Goal: Task Accomplishment & Management: Manage account settings

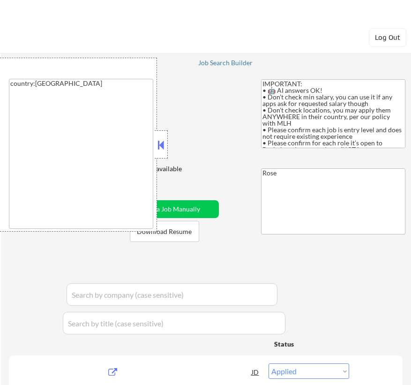
select select ""applied""
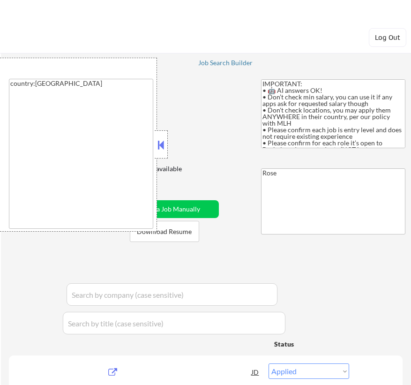
select select ""excluded__bad_match_""
select select ""excluded__expired_""
select select ""pending""
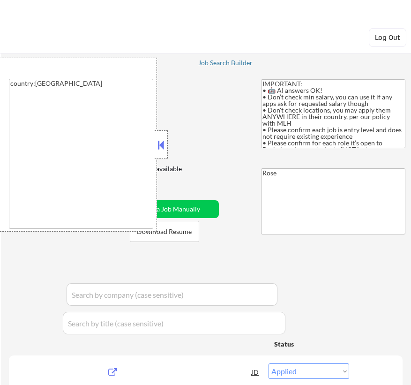
select select ""pending""
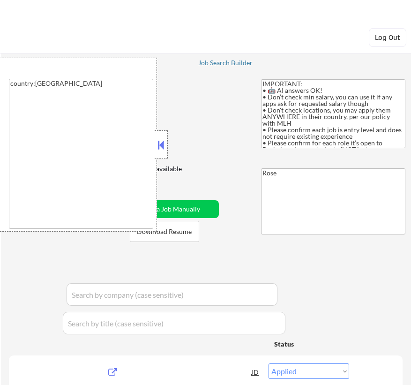
select select ""pending""
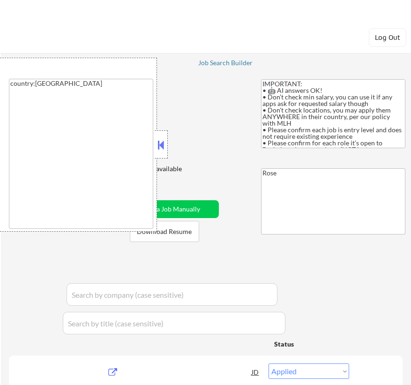
select select ""pending""
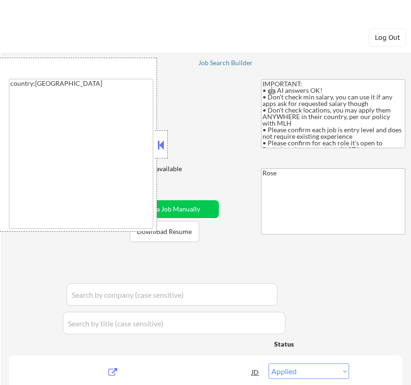
select select ""pending""
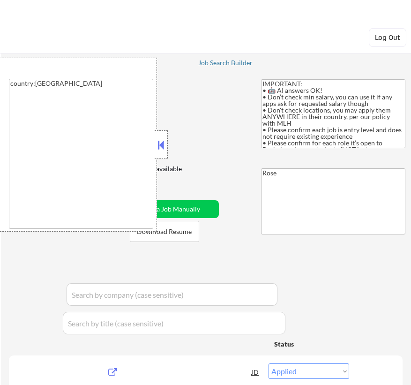
select select ""pending""
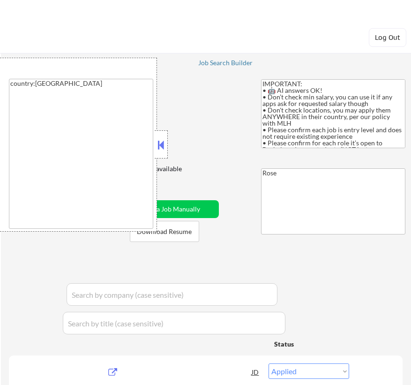
select select ""pending""
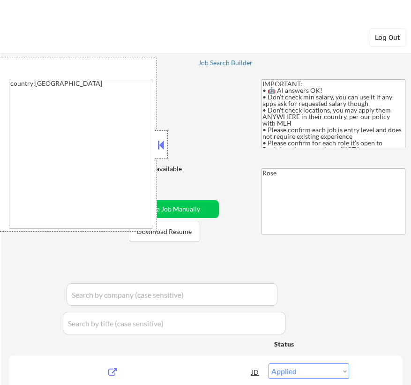
select select ""pending""
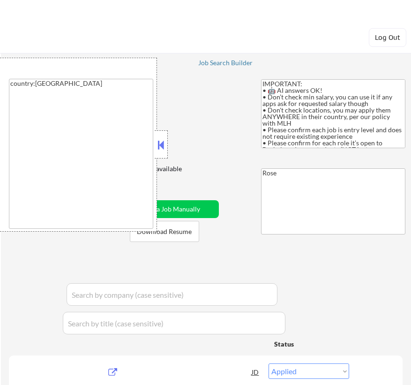
select select ""pending""
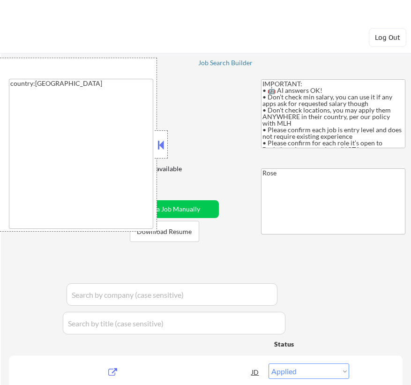
select select ""pending""
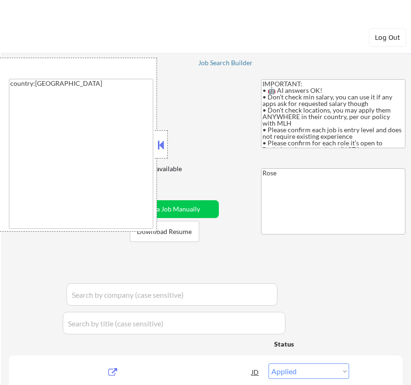
select select ""pending""
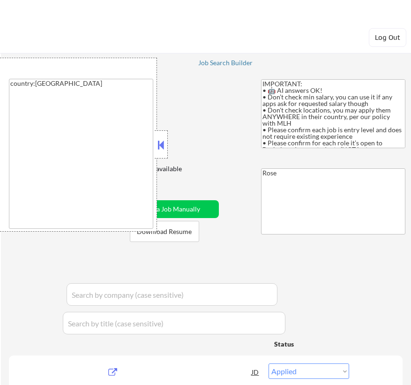
select select ""pending""
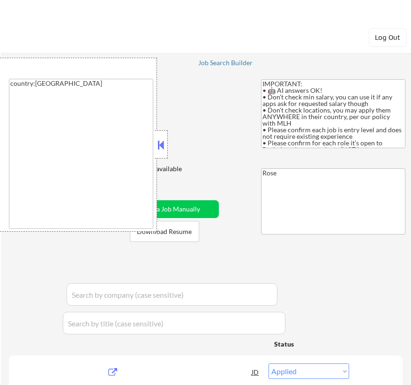
select select ""pending""
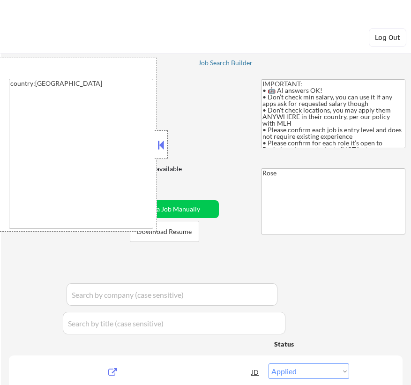
select select ""pending""
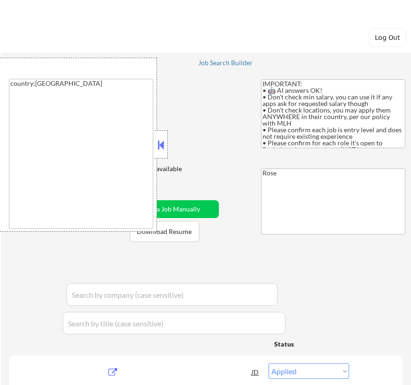
select select ""pending""
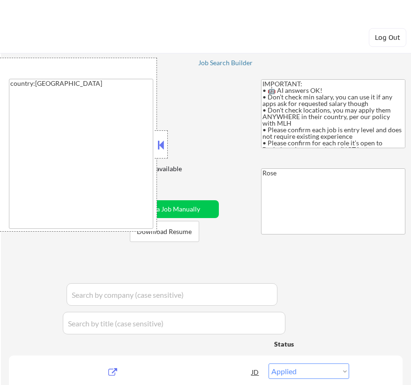
select select ""pending""
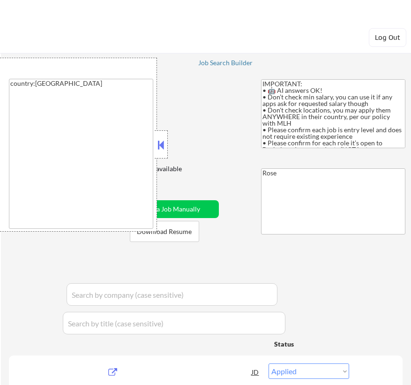
select select ""pending""
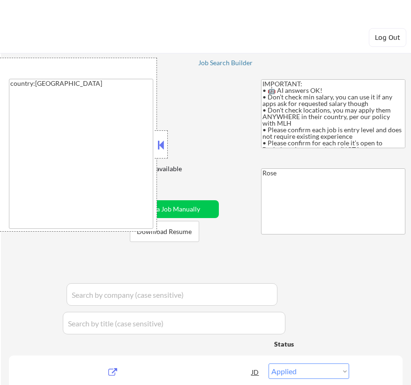
select select ""pending""
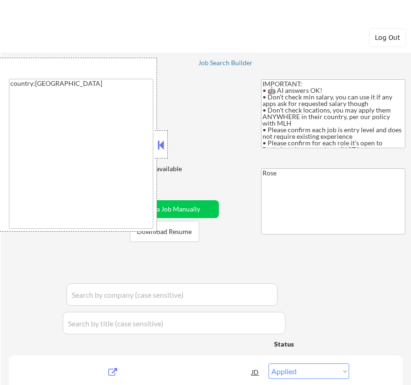
select select ""pending""
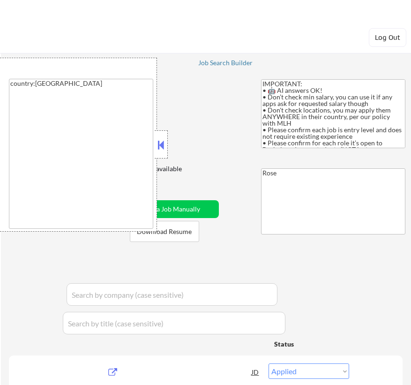
select select ""pending""
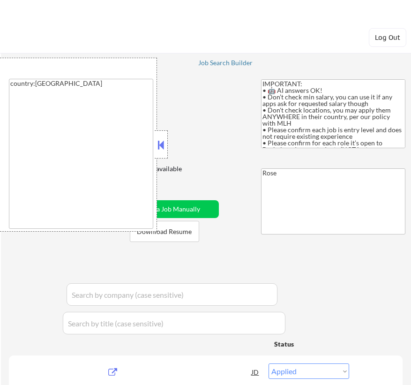
select select ""pending""
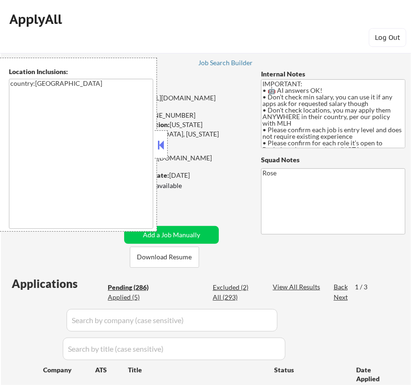
click at [159, 139] on button at bounding box center [161, 145] width 10 height 14
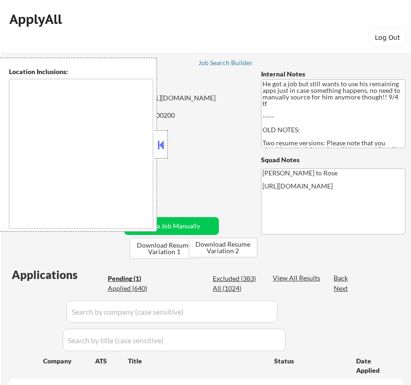
select select ""pending""
type textarea "Los Angeles, CA Glendale, CA Burbank, CA Pasadena, CA Santa Monica, CA Beverly …"
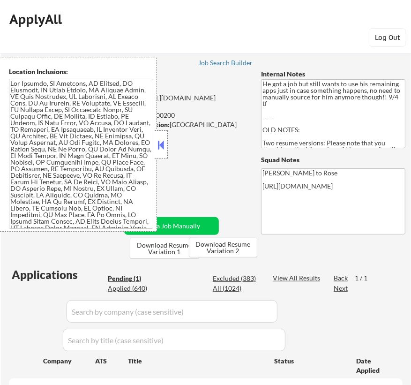
click at [163, 144] on button at bounding box center [161, 145] width 10 height 14
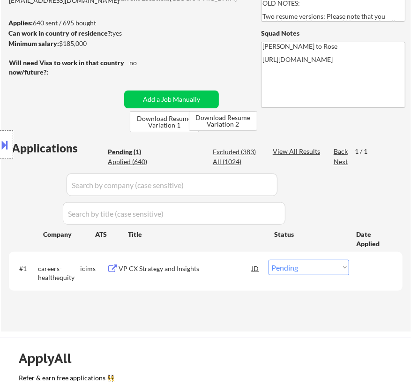
scroll to position [128, 0]
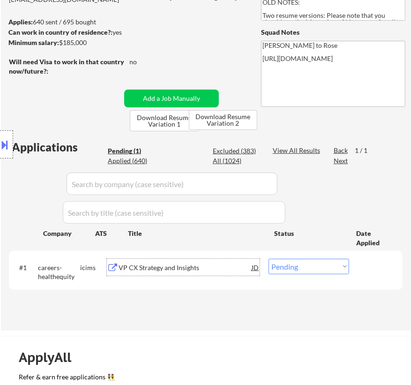
click at [194, 267] on div "VP CX Strategy and Insights" at bounding box center [185, 267] width 133 height 9
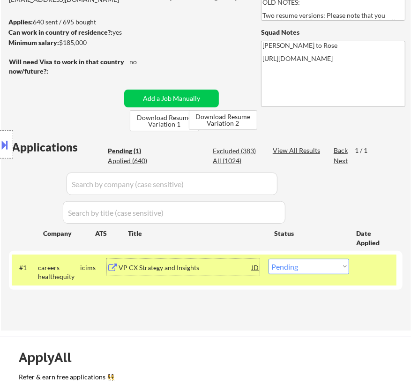
click at [316, 263] on select "Choose an option... Pending Applied Excluded (Questions) Excluded (Expired) Exc…" at bounding box center [309, 266] width 81 height 15
select select ""applied""
click at [269, 259] on select "Choose an option... Pending Applied Excluded (Questions) Excluded (Expired) Exc…" at bounding box center [309, 266] width 81 height 15
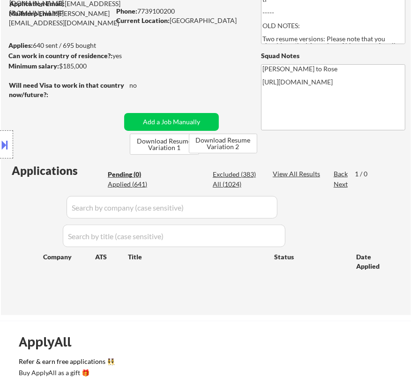
scroll to position [85, 0]
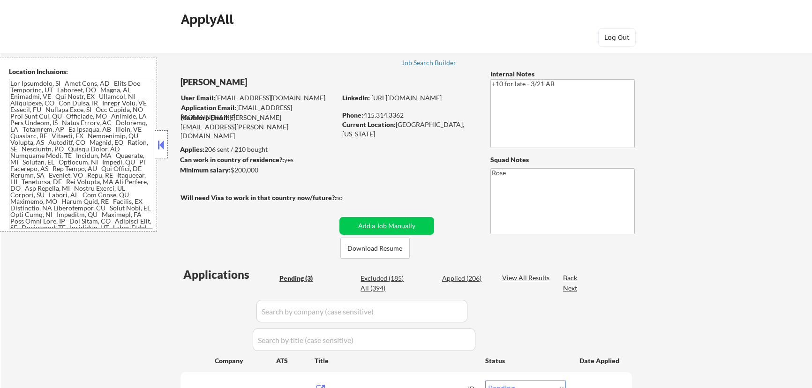
select select ""pending""
click at [164, 137] on div at bounding box center [161, 144] width 13 height 28
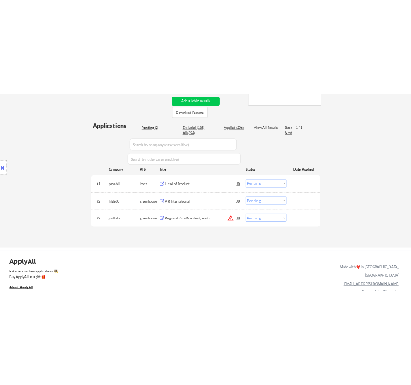
scroll to position [213, 0]
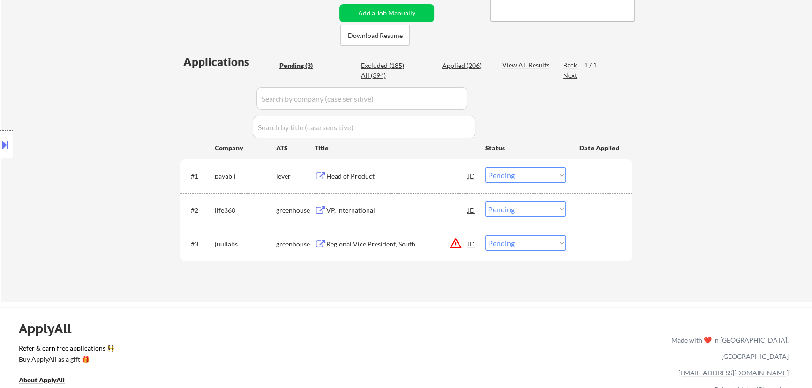
click at [412, 176] on div "Head of Product" at bounding box center [397, 176] width 142 height 9
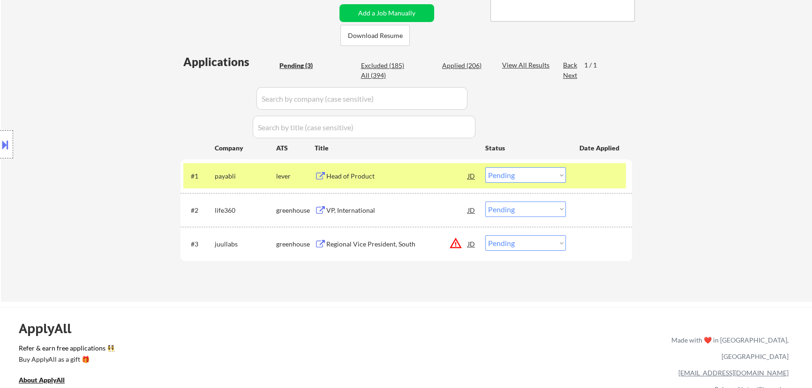
select select ""pending""
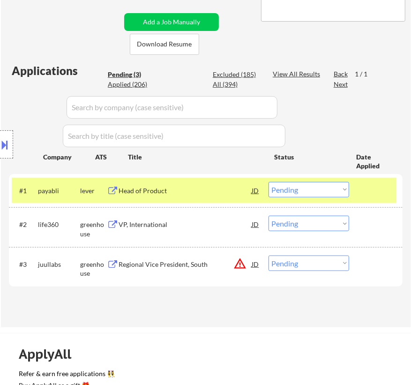
click at [335, 189] on select "Choose an option... Pending Applied Excluded (Questions) Excluded (Expired) Exc…" at bounding box center [309, 189] width 81 height 15
click at [269, 182] on select "Choose an option... Pending Applied Excluded (Questions) Excluded (Expired) Exc…" at bounding box center [309, 189] width 81 height 15
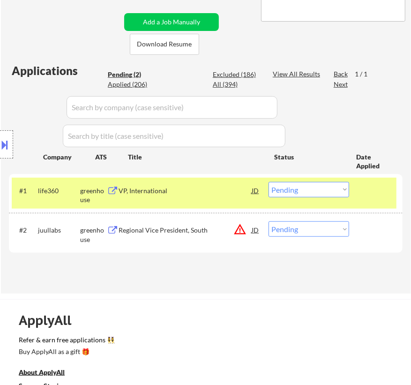
click at [211, 195] on div "VP, International" at bounding box center [185, 190] width 133 height 17
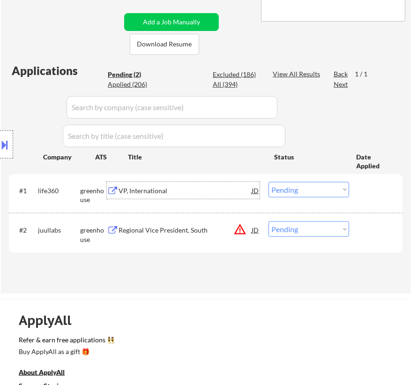
click at [305, 188] on select "Choose an option... Pending Applied Excluded (Questions) Excluded (Expired) Exc…" at bounding box center [309, 189] width 81 height 15
click at [269, 182] on select "Choose an option... Pending Applied Excluded (Questions) Excluded (Expired) Exc…" at bounding box center [309, 189] width 81 height 15
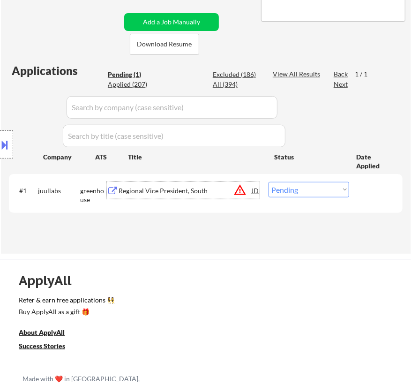
click at [229, 189] on div "Regional Vice President, South" at bounding box center [185, 190] width 133 height 9
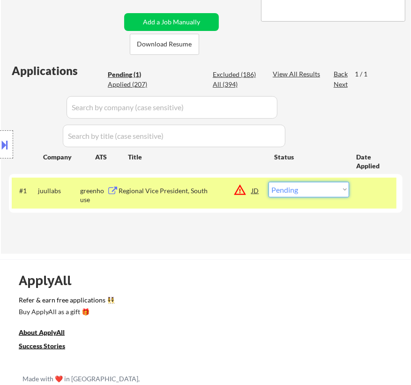
click at [307, 189] on select "Choose an option... Pending Applied Excluded (Questions) Excluded (Expired) Exc…" at bounding box center [309, 189] width 81 height 15
select select ""excluded__bad_match_""
click at [269, 182] on select "Choose an option... Pending Applied Excluded (Questions) Excluded (Expired) Exc…" at bounding box center [309, 189] width 81 height 15
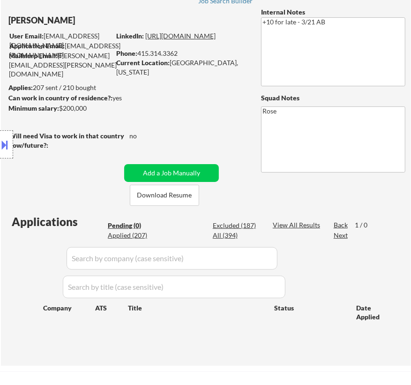
scroll to position [42, 0]
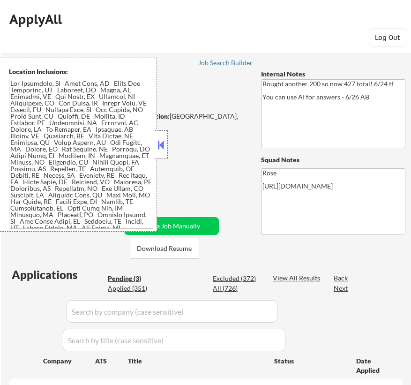
select select ""pending""
click at [161, 139] on button at bounding box center [161, 145] width 10 height 14
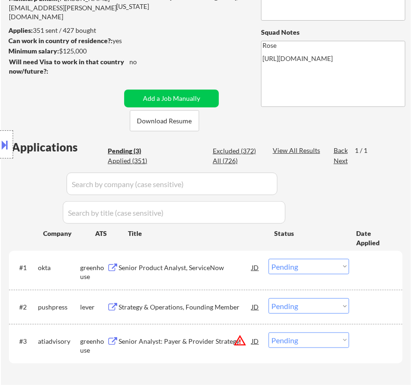
scroll to position [85, 0]
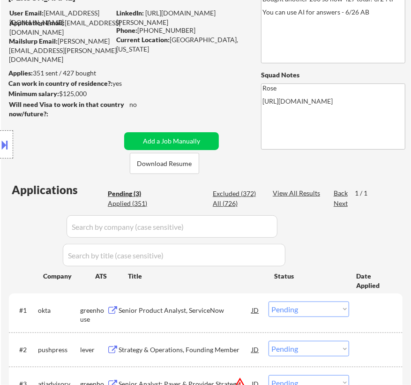
click at [226, 313] on div "Senior Product Analyst, ServiceNow" at bounding box center [185, 310] width 133 height 9
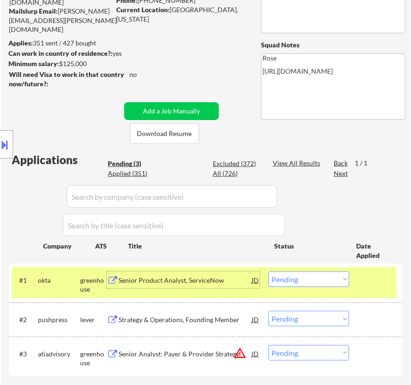
scroll to position [128, 0]
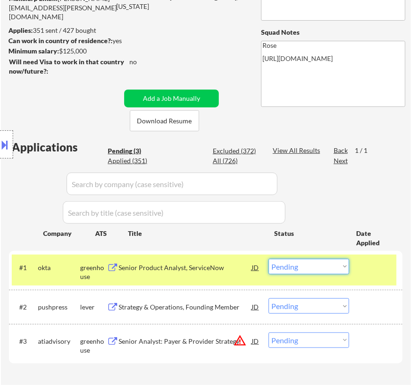
drag, startPoint x: 318, startPoint y: 267, endPoint x: 318, endPoint y: 299, distance: 31.9
click at [318, 267] on select "Choose an option... Pending Applied Excluded (Questions) Excluded (Expired) Exc…" at bounding box center [309, 266] width 81 height 15
click at [269, 259] on select "Choose an option... Pending Applied Excluded (Questions) Excluded (Expired) Exc…" at bounding box center [309, 266] width 81 height 15
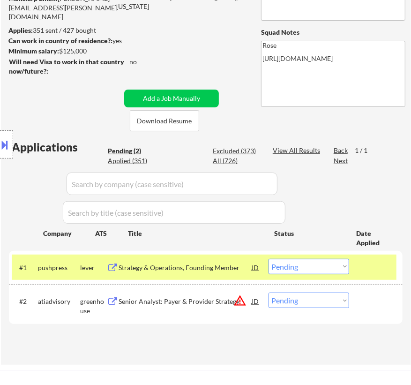
click at [226, 267] on div "Strategy & Operations, Founding Member" at bounding box center [185, 267] width 133 height 9
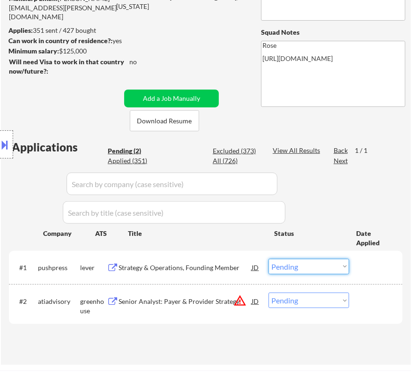
drag, startPoint x: 330, startPoint y: 265, endPoint x: 335, endPoint y: 280, distance: 16.3
click at [330, 265] on select "Choose an option... Pending Applied Excluded (Questions) Excluded (Expired) Exc…" at bounding box center [309, 266] width 81 height 15
click at [269, 259] on select "Choose an option... Pending Applied Excluded (Questions) Excluded (Expired) Exc…" at bounding box center [309, 266] width 81 height 15
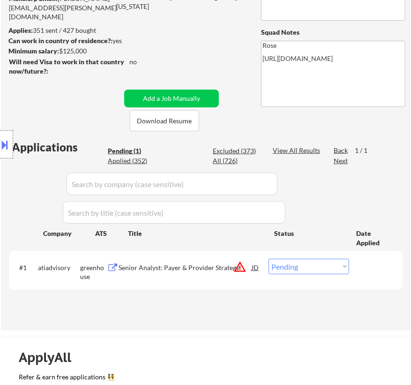
click at [204, 276] on div "#1 atiadvisory greenhouse Senior Analyst: Payer & Provider Strategy JD warning_…" at bounding box center [204, 270] width 385 height 31
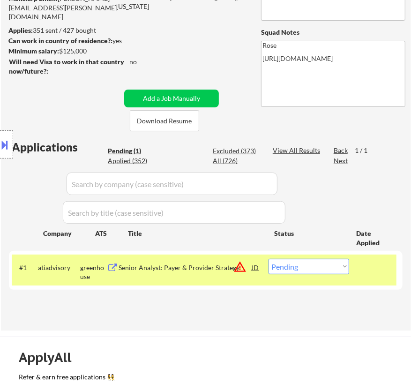
click at [207, 268] on div "Senior Analyst: Payer & Provider Strategy" at bounding box center [185, 267] width 133 height 9
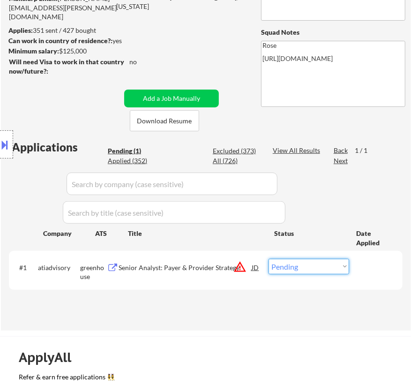
click at [312, 267] on select "Choose an option... Pending Applied Excluded (Questions) Excluded (Expired) Exc…" at bounding box center [309, 266] width 81 height 15
select select ""excluded__bad_match_""
click at [269, 259] on select "Choose an option... Pending Applied Excluded (Questions) Excluded (Expired) Exc…" at bounding box center [309, 266] width 81 height 15
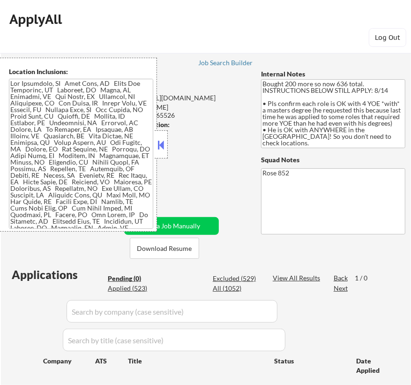
click at [164, 145] on button at bounding box center [161, 145] width 10 height 14
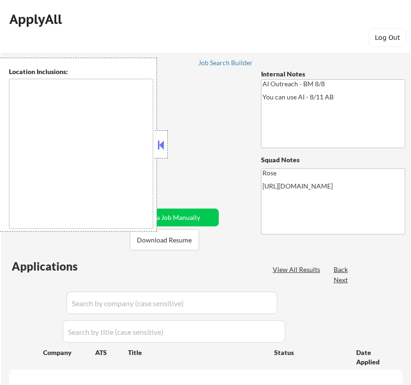
select select ""pending""
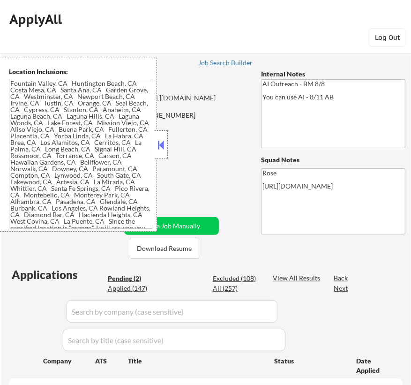
type textarea "[GEOGRAPHIC_DATA], [GEOGRAPHIC_DATA] [GEOGRAPHIC_DATA], [GEOGRAPHIC_DATA] [GEOG…"
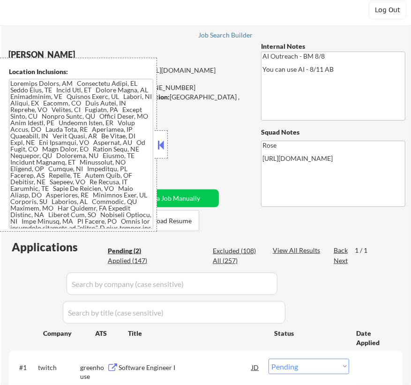
scroll to position [42, 0]
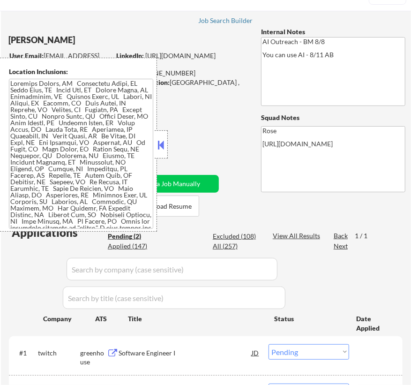
click at [163, 141] on button at bounding box center [161, 145] width 10 height 14
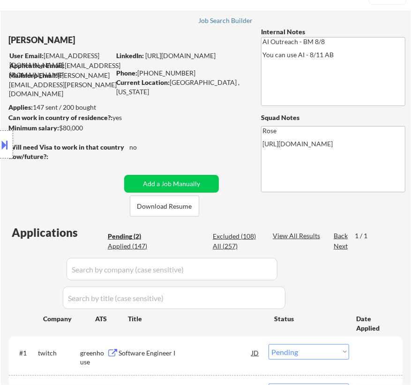
scroll to position [85, 0]
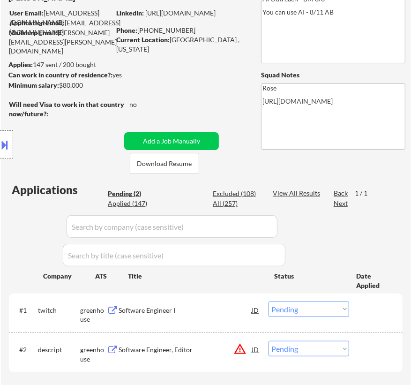
click at [223, 310] on div "Software Engineer I" at bounding box center [185, 310] width 133 height 9
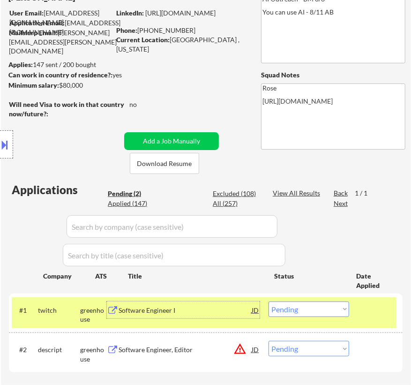
click at [7, 146] on button at bounding box center [5, 144] width 10 height 15
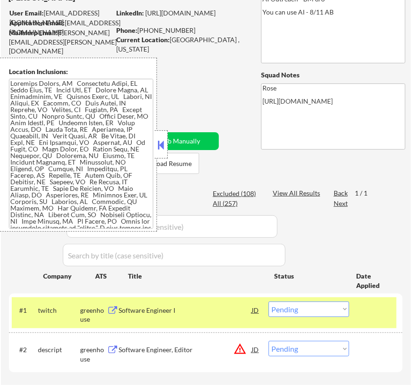
scroll to position [430, 0]
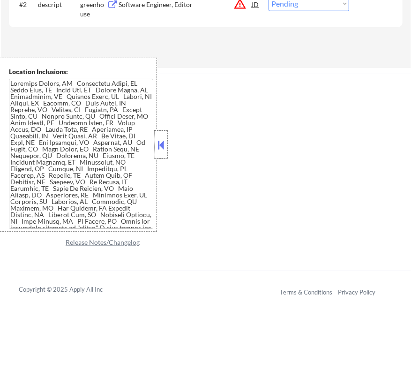
click at [167, 148] on div at bounding box center [161, 144] width 13 height 28
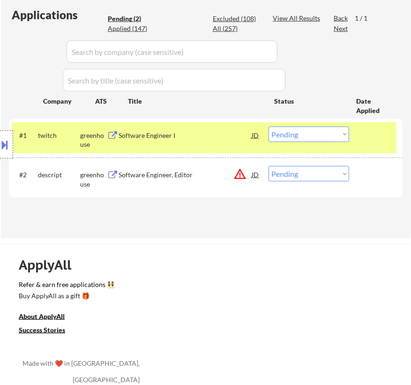
scroll to position [259, 0]
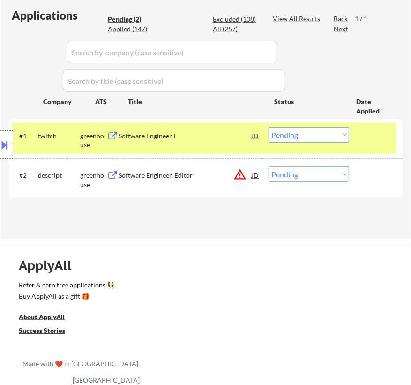
click at [319, 135] on select "Choose an option... Pending Applied Excluded (Questions) Excluded (Expired) Exc…" at bounding box center [309, 134] width 81 height 15
click at [269, 127] on select "Choose an option... Pending Applied Excluded (Questions) Excluded (Expired) Exc…" at bounding box center [309, 134] width 81 height 15
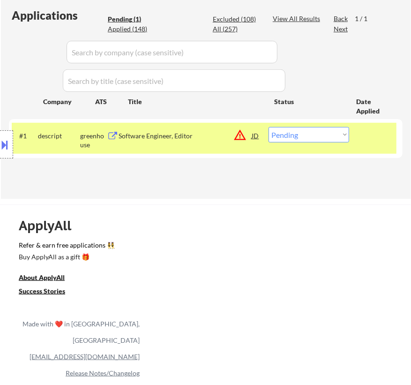
click at [211, 137] on div "Software Engineer, Editor" at bounding box center [185, 135] width 133 height 9
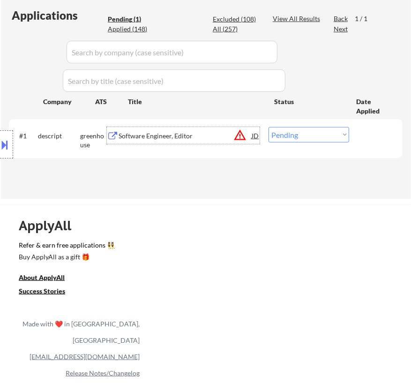
click at [299, 137] on select "Choose an option... Pending Applied Excluded (Questions) Excluded (Expired) Exc…" at bounding box center [309, 134] width 81 height 15
select select ""excluded__bad_match_""
click at [269, 127] on select "Choose an option... Pending Applied Excluded (Questions) Excluded (Expired) Exc…" at bounding box center [309, 134] width 81 height 15
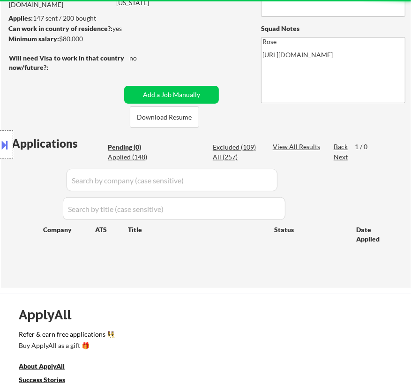
scroll to position [89, 0]
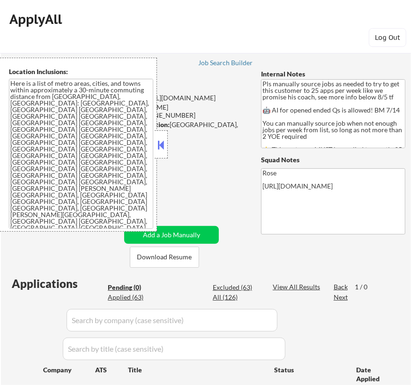
click at [163, 141] on button at bounding box center [161, 145] width 10 height 14
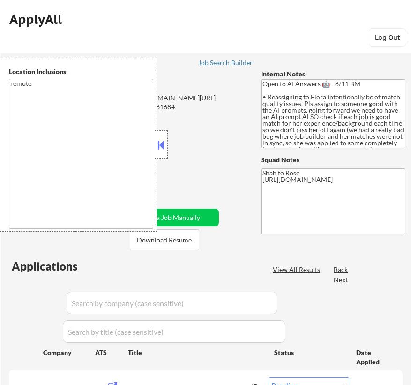
select select ""pending""
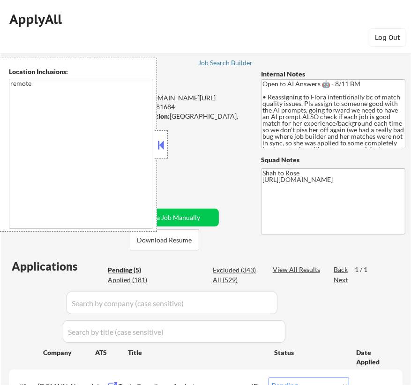
click at [162, 146] on button at bounding box center [161, 145] width 10 height 14
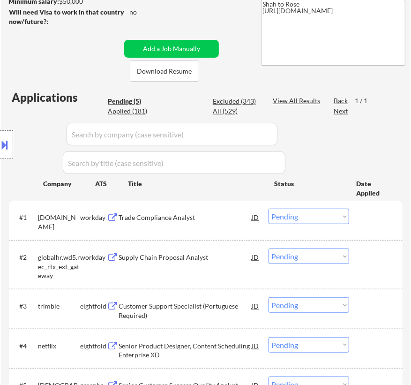
scroll to position [170, 0]
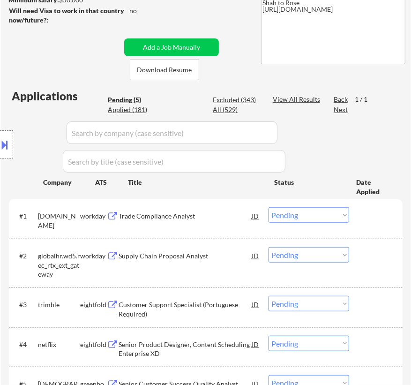
click at [205, 219] on div "Trade Compliance Analyst" at bounding box center [185, 216] width 133 height 9
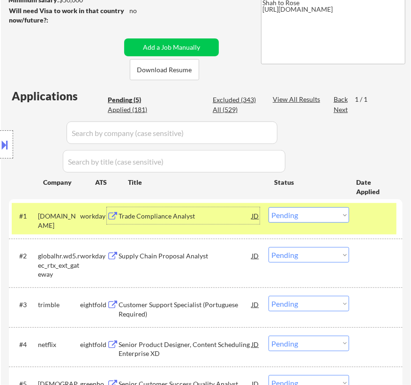
click at [324, 217] on select "Choose an option... Pending Applied Excluded (Questions) Excluded (Expired) Exc…" at bounding box center [309, 214] width 81 height 15
click at [269, 207] on select "Choose an option... Pending Applied Excluded (Questions) Excluded (Expired) Exc…" at bounding box center [309, 214] width 81 height 15
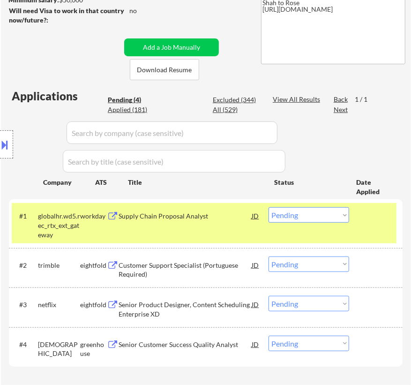
click at [228, 219] on div "Supply Chain Proposal Analyst" at bounding box center [185, 216] width 133 height 9
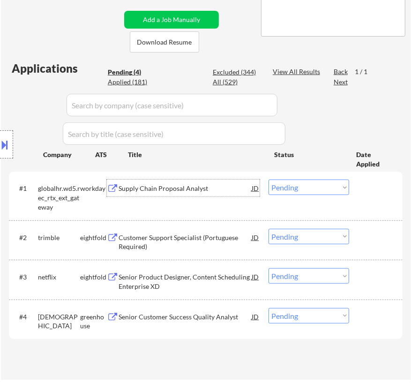
scroll to position [213, 0]
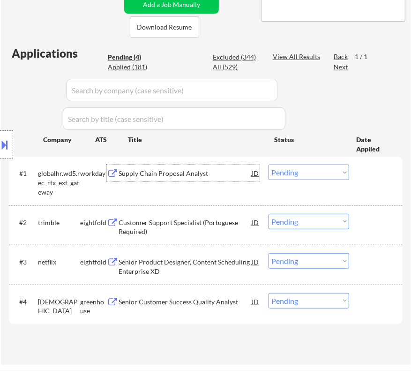
click at [323, 169] on select "Choose an option... Pending Applied Excluded (Questions) Excluded (Expired) Exc…" at bounding box center [309, 172] width 81 height 15
click at [269, 165] on select "Choose an option... Pending Applied Excluded (Questions) Excluded (Expired) Exc…" at bounding box center [309, 172] width 81 height 15
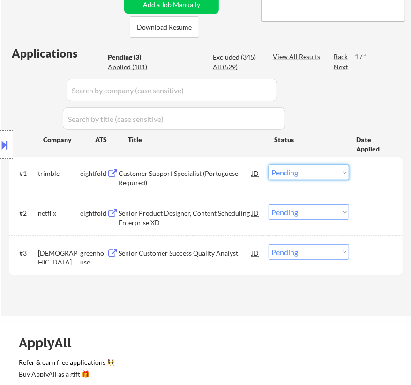
click at [323, 174] on select "Choose an option... Pending Applied Excluded (Questions) Excluded (Expired) Exc…" at bounding box center [309, 172] width 81 height 15
click at [269, 165] on select "Choose an option... Pending Applied Excluded (Questions) Excluded (Expired) Exc…" at bounding box center [309, 172] width 81 height 15
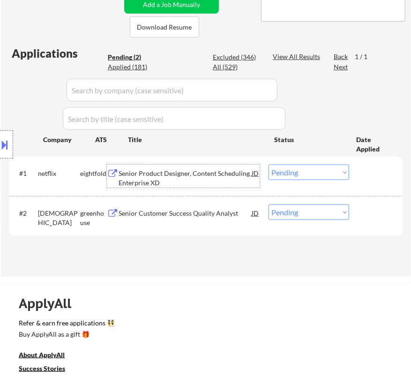
click at [236, 174] on div "Senior Product Designer, Content Scheduling Enterprise XD" at bounding box center [185, 178] width 133 height 18
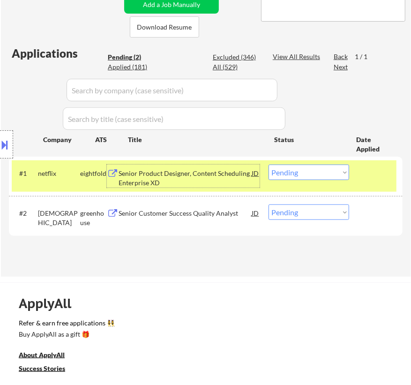
click at [314, 172] on select "Choose an option... Pending Applied Excluded (Questions) Excluded (Expired) Exc…" at bounding box center [309, 172] width 81 height 15
click at [269, 165] on select "Choose an option... Pending Applied Excluded (Questions) Excluded (Expired) Exc…" at bounding box center [309, 172] width 81 height 15
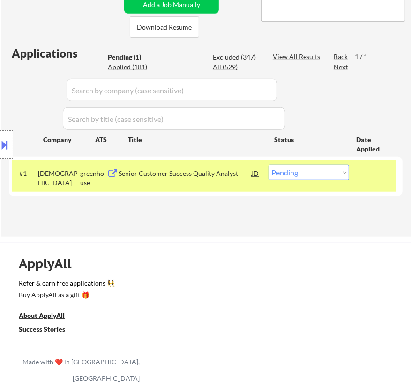
click at [228, 174] on div "Senior Customer Success Quality Analyst" at bounding box center [185, 173] width 133 height 9
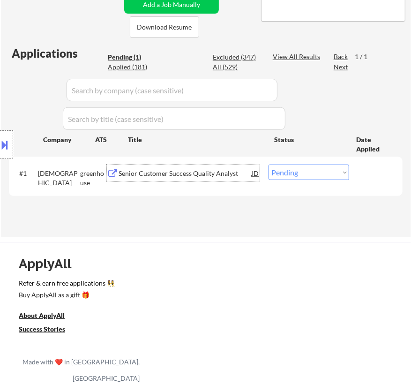
click at [300, 170] on select "Choose an option... Pending Applied Excluded (Questions) Excluded (Expired) Exc…" at bounding box center [309, 172] width 81 height 15
select select ""excluded__bad_match_""
click at [269, 165] on select "Choose an option... Pending Applied Excluded (Questions) Excluded (Expired) Exc…" at bounding box center [309, 172] width 81 height 15
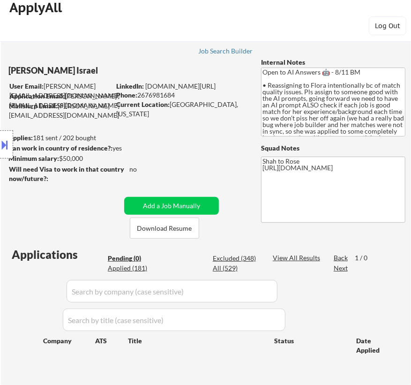
scroll to position [0, 0]
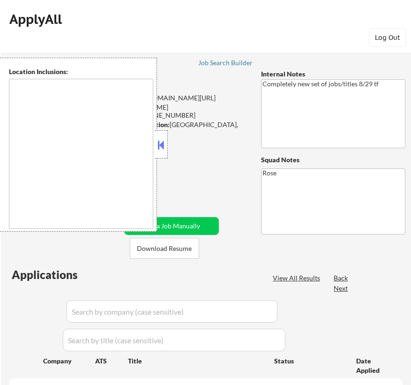
select select ""pending""
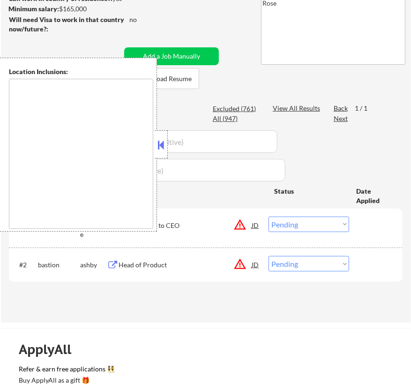
scroll to position [170, 0]
click at [159, 139] on button at bounding box center [161, 145] width 10 height 14
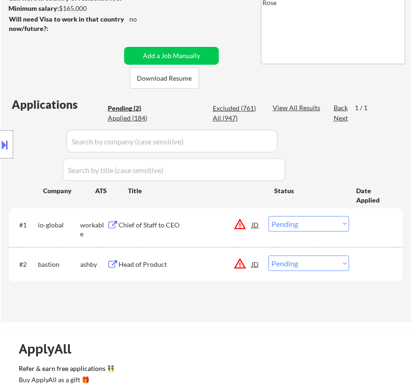
click at [203, 225] on div "Chief of Staff to CEO" at bounding box center [185, 224] width 133 height 9
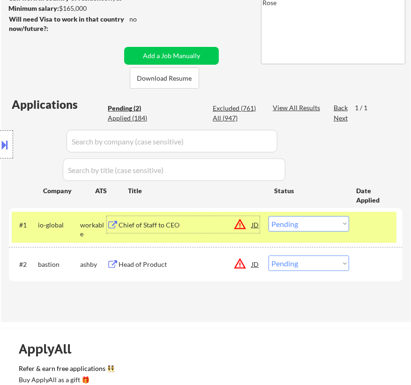
click at [340, 223] on select "Choose an option... Pending Applied Excluded (Questions) Excluded (Expired) Exc…" at bounding box center [309, 223] width 81 height 15
click at [269, 216] on select "Choose an option... Pending Applied Excluded (Questions) Excluded (Expired) Exc…" at bounding box center [309, 223] width 81 height 15
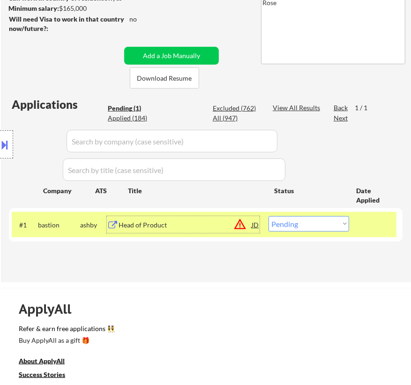
click at [204, 226] on div "Head of Product" at bounding box center [185, 224] width 133 height 9
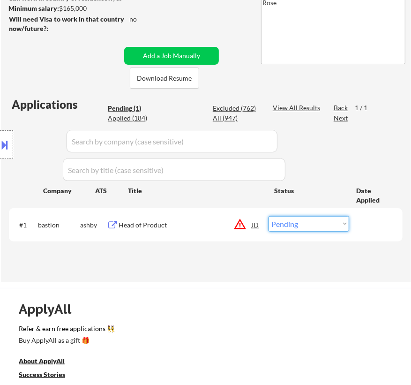
click at [332, 224] on select "Choose an option... Pending Applied Excluded (Questions) Excluded (Expired) Exc…" at bounding box center [309, 223] width 81 height 15
select select ""excluded__bad_match_""
click at [269, 216] on select "Choose an option... Pending Applied Excluded (Questions) Excluded (Expired) Exc…" at bounding box center [309, 223] width 81 height 15
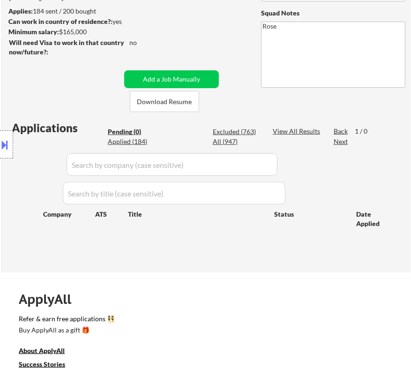
scroll to position [128, 0]
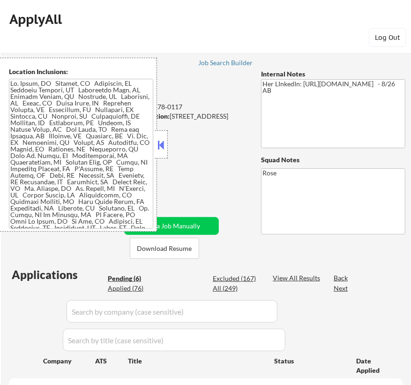
select select ""pending""
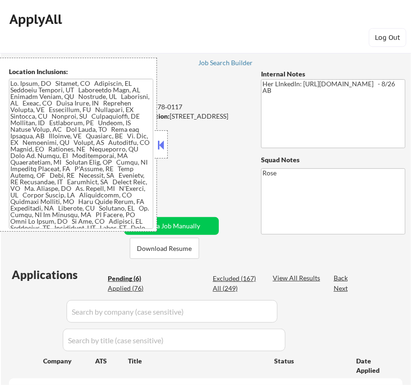
select select ""pending""
click at [160, 144] on button at bounding box center [161, 145] width 10 height 14
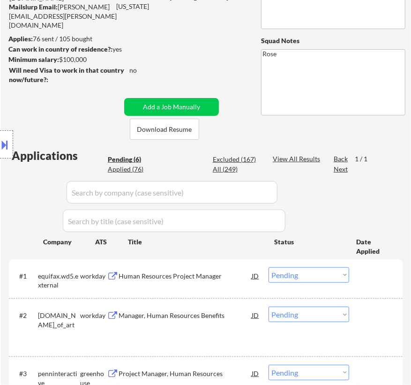
scroll to position [128, 0]
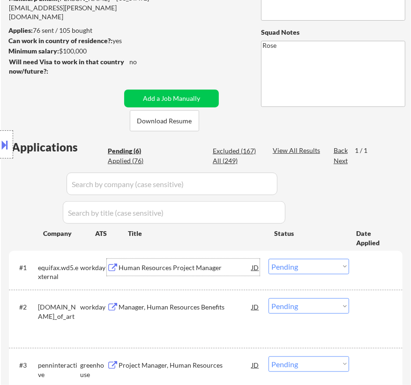
click at [232, 263] on div "Human Resources Project Manager" at bounding box center [185, 267] width 133 height 9
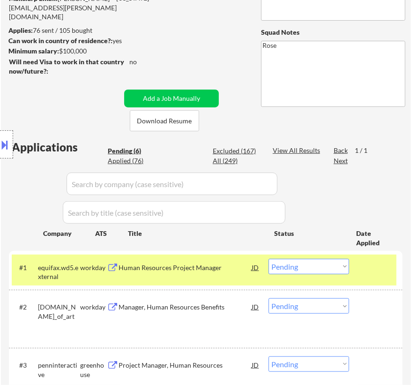
click at [8, 141] on button at bounding box center [5, 144] width 10 height 15
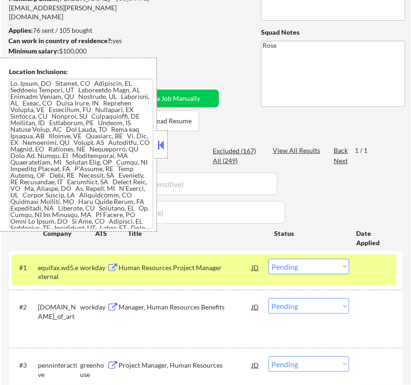
drag, startPoint x: 161, startPoint y: 145, endPoint x: 179, endPoint y: 98, distance: 49.6
click at [164, 145] on button at bounding box center [161, 145] width 10 height 14
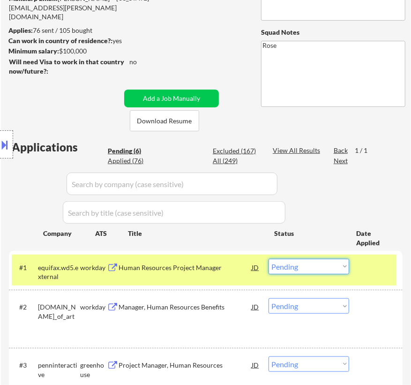
click at [316, 270] on select "Choose an option... Pending Applied Excluded (Questions) Excluded (Expired) Exc…" at bounding box center [309, 266] width 81 height 15
click at [269, 259] on select "Choose an option... Pending Applied Excluded (Questions) Excluded (Expired) Exc…" at bounding box center [309, 266] width 81 height 15
select select ""pending""
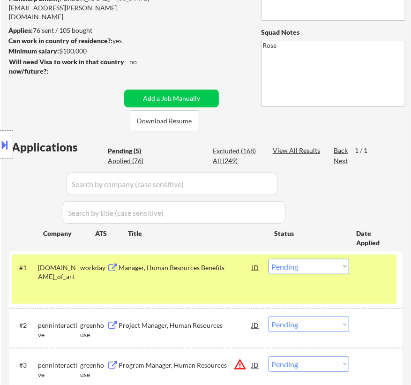
click at [232, 180] on input "input" at bounding box center [172, 184] width 211 height 23
click at [228, 156] on div "Pending (5) Excluded (168) Applied (76) All (249)" at bounding box center [184, 156] width 152 height 20
click at [228, 161] on div "All (249)" at bounding box center [236, 160] width 47 height 9
click at [233, 160] on div "All (249)" at bounding box center [236, 160] width 47 height 9
click at [254, 163] on div "All (249)" at bounding box center [236, 160] width 47 height 9
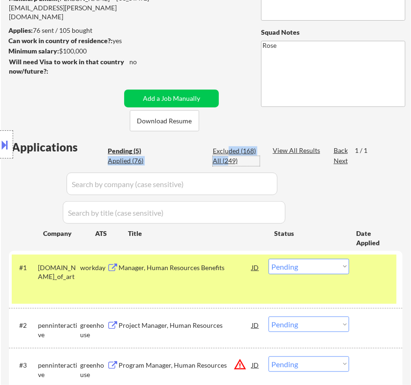
click at [411, 164] on html "← Return to /applysquad Mailslurp Inbox Job Search Builder [PERSON_NAME] User E…" at bounding box center [205, 64] width 411 height 385
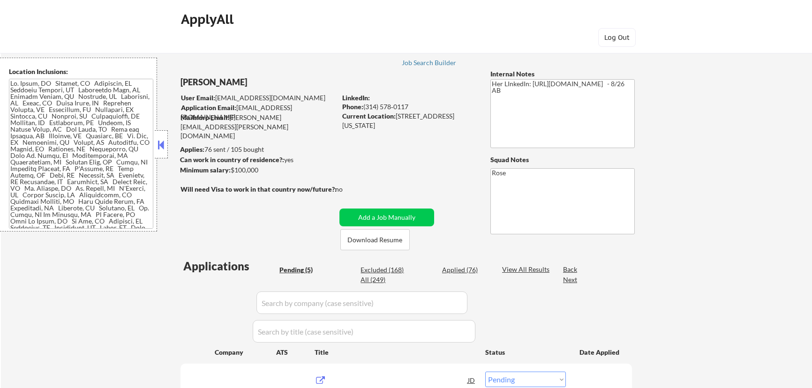
select select ""pending""
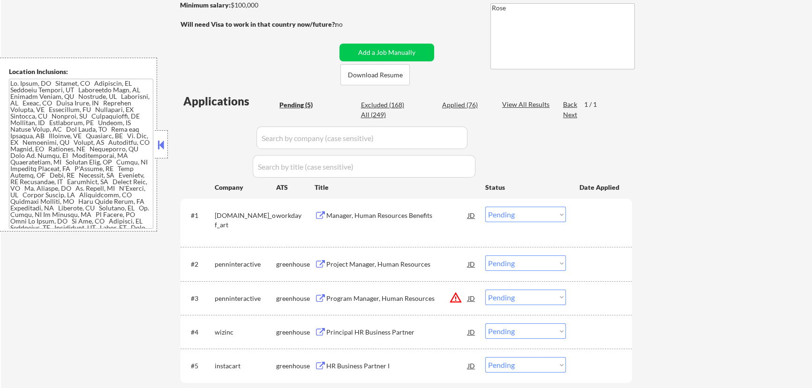
scroll to position [128, 0]
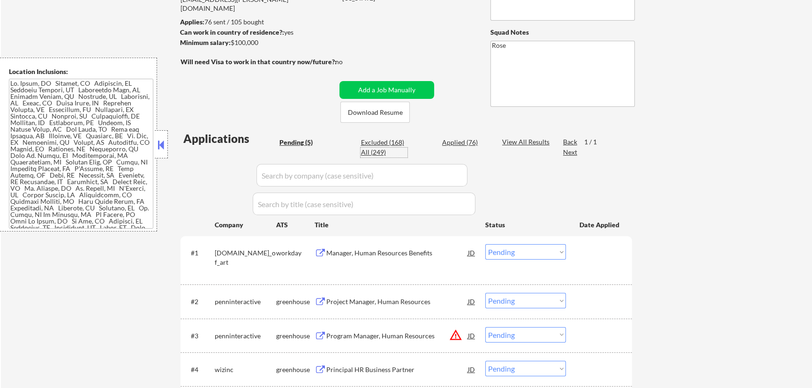
click at [375, 153] on div "All (249)" at bounding box center [384, 152] width 47 height 9
select select ""applied""
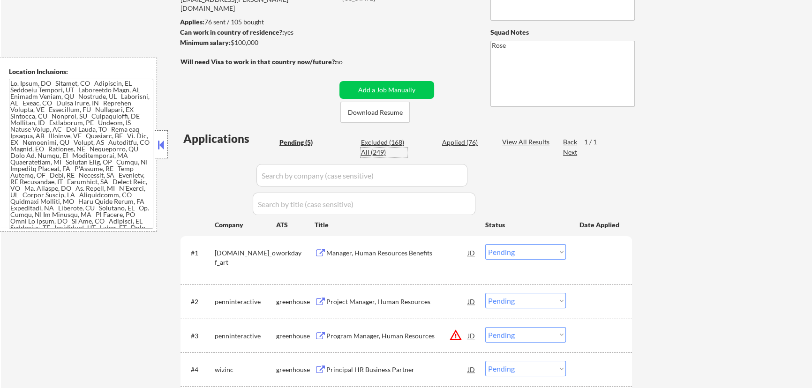
select select ""applied""
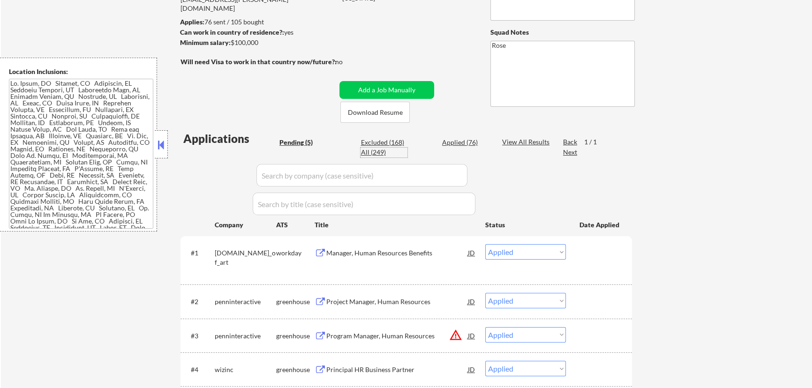
select select ""applied""
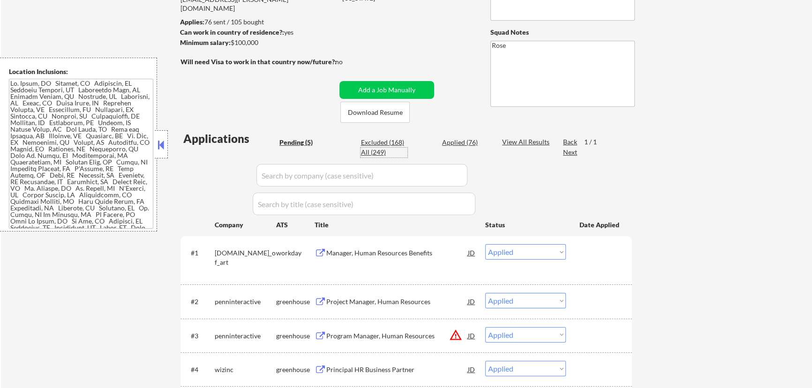
select select ""applied""
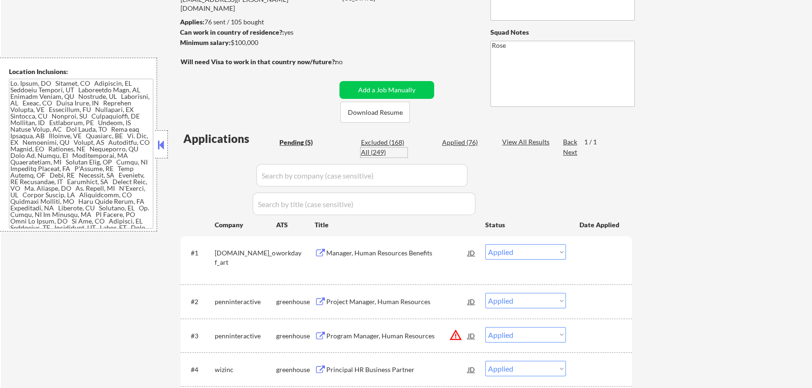
select select ""applied""
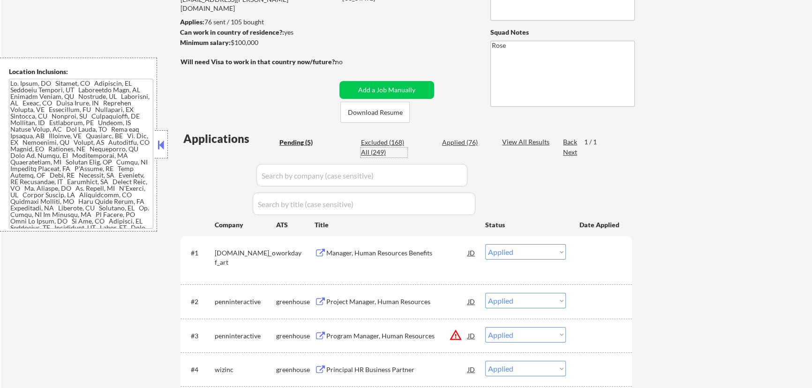
select select ""applied""
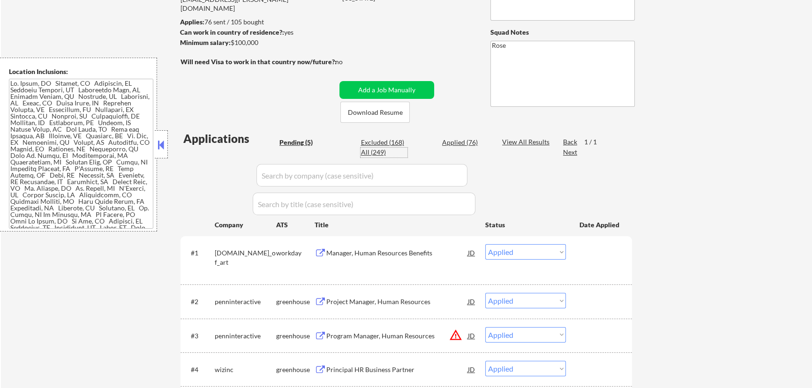
select select ""applied""
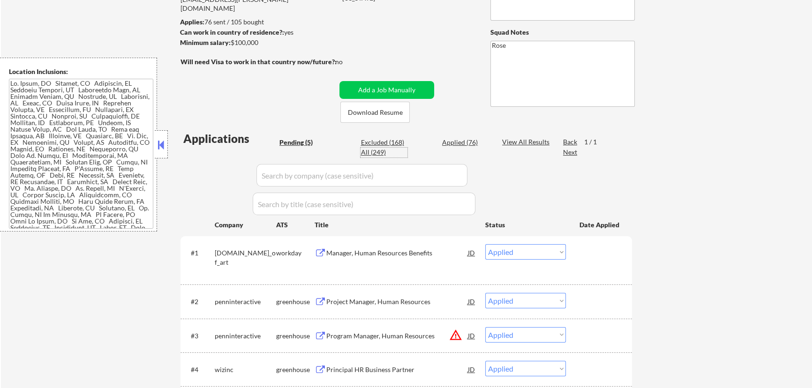
select select ""applied""
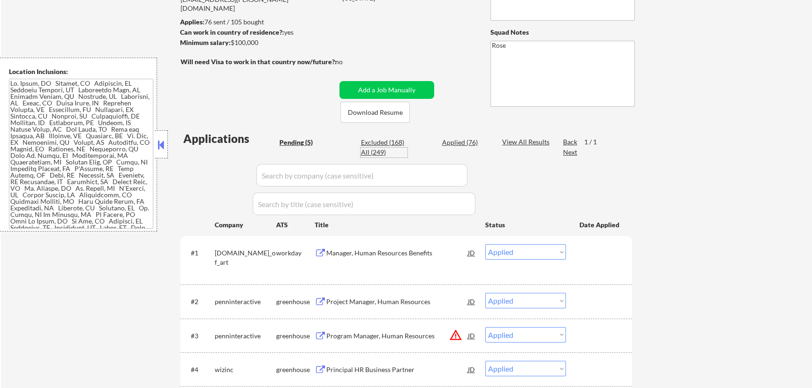
select select ""applied""
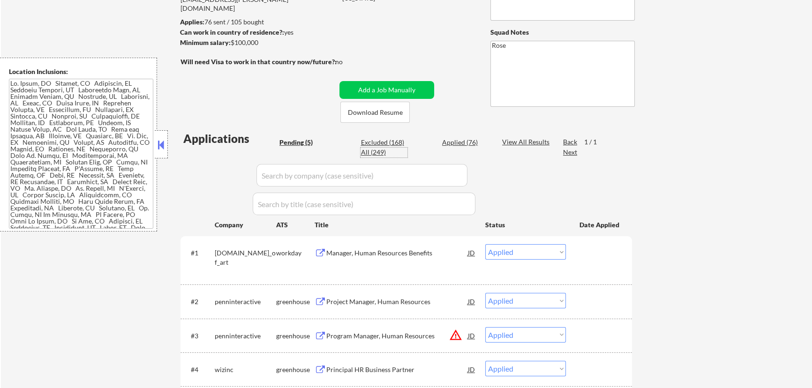
select select ""applied""
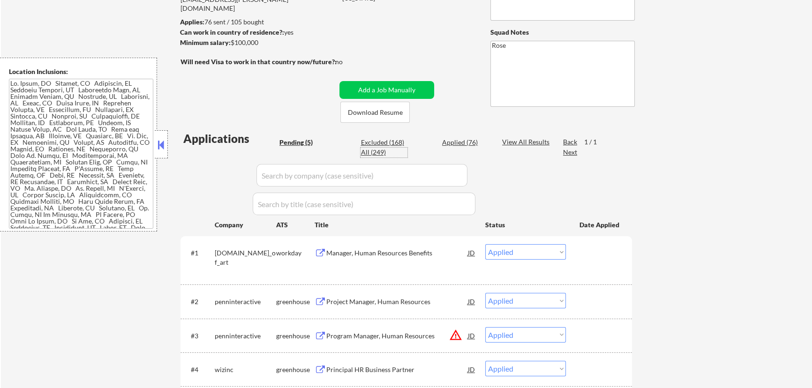
select select ""applied""
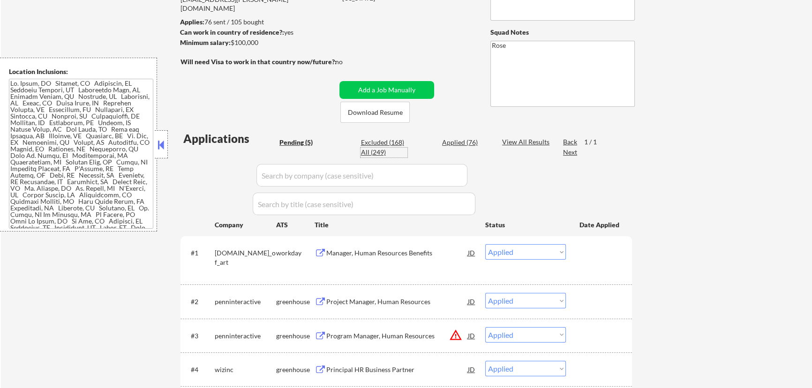
select select ""applied""
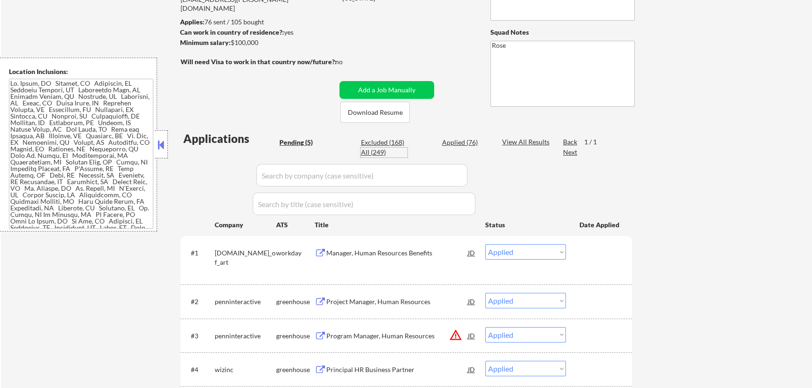
select select ""applied""
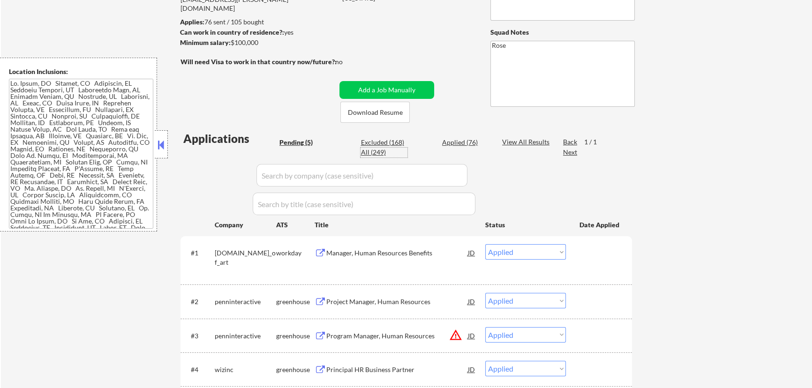
select select ""applied""
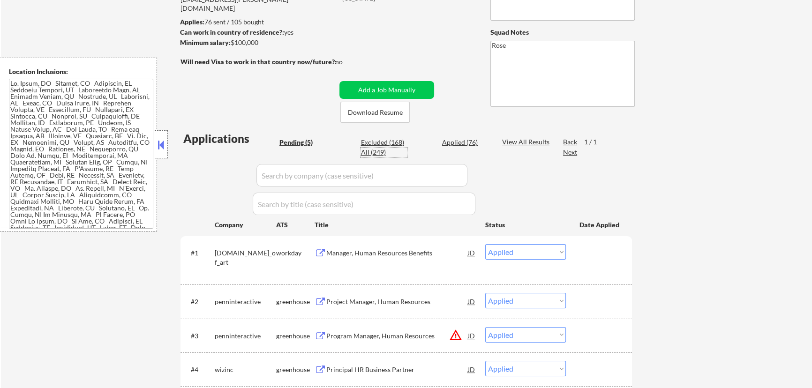
select select ""applied""
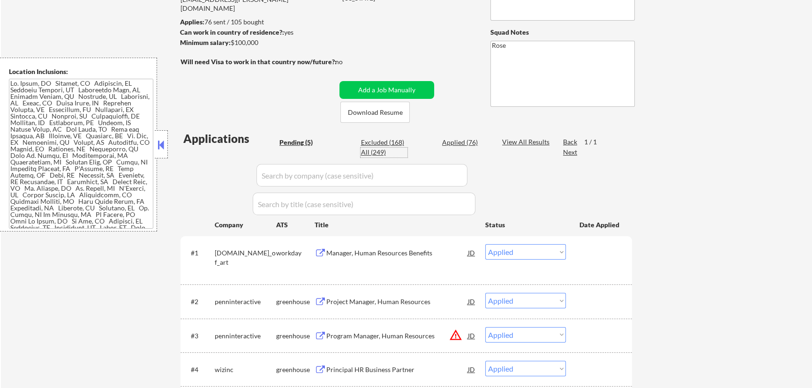
select select ""applied""
select select ""excluded__location_""
select select ""excluded__bad_match_""
select select ""excluded__location_""
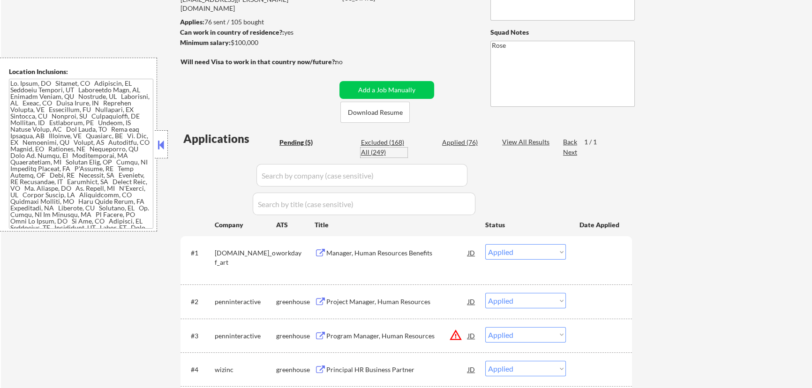
select select ""excluded__location_""
select select ""excluded__bad_match_""
select select ""excluded__location_""
select select ""excluded__bad_match_""
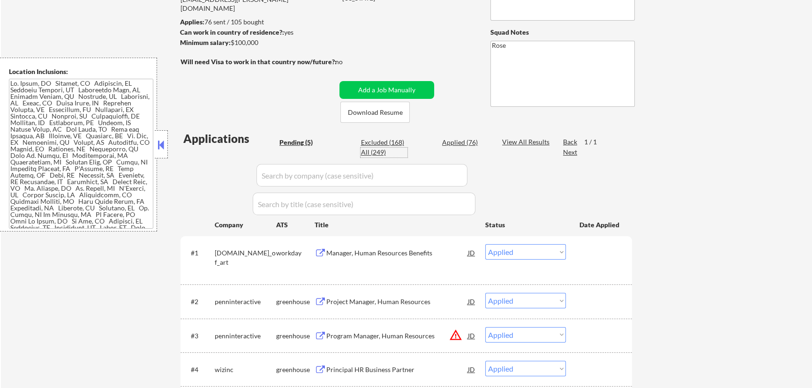
select select ""excluded__bad_match_""
select select ""excluded__location_""
select select ""excluded__expired_""
select select ""excluded__location_""
select select ""excluded__expired_""
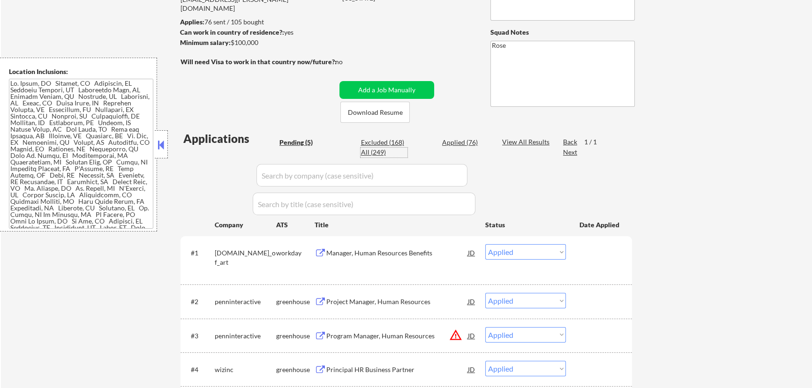
select select ""excluded__location_""
select select ""excluded__salary_""
select select ""excluded__expired_""
select select ""excluded""
select select ""excluded__salary_""
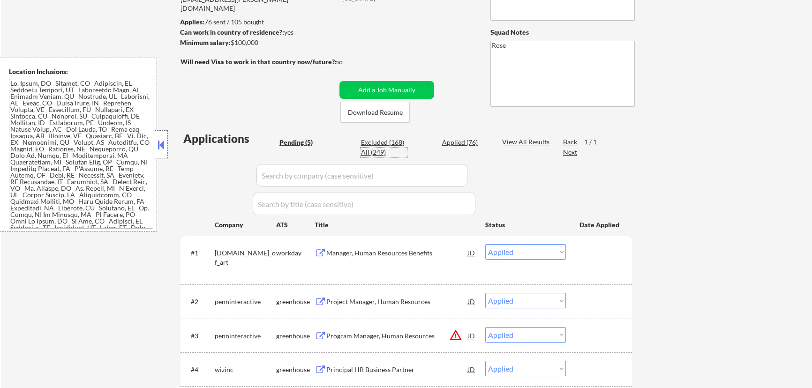
select select ""excluded__expired_""
select select ""excluded__location_""
select select ""excluded__expired_""
select select ""excluded__location_""
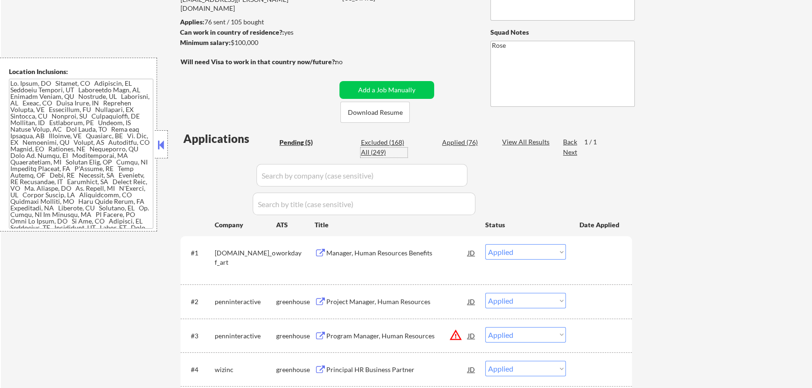
select select ""excluded__salary_""
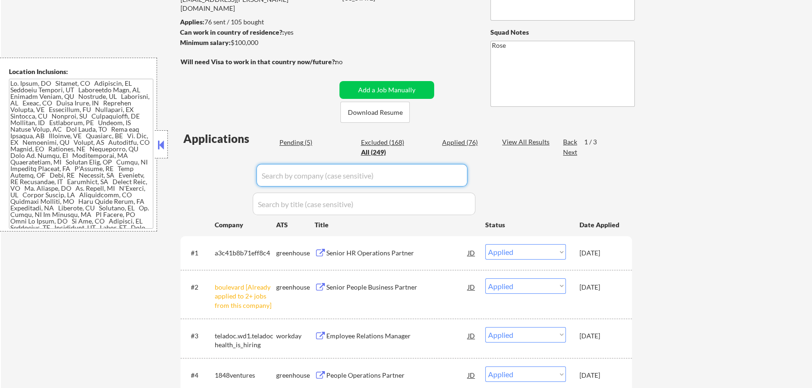
click at [433, 175] on input "input" at bounding box center [362, 175] width 211 height 23
type input "e"
select select ""excluded__location_""
select select ""excluded__bad_match_""
select select ""excluded__location_""
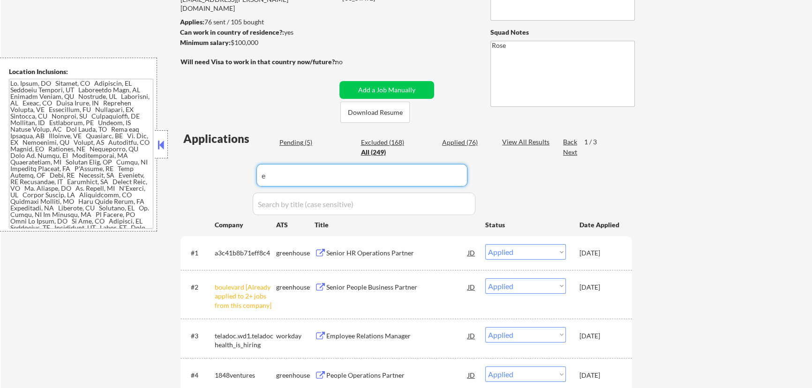
select select ""excluded__location_""
select select ""excluded__bad_match_""
select select ""excluded__location_""
select select ""excluded__bad_match_""
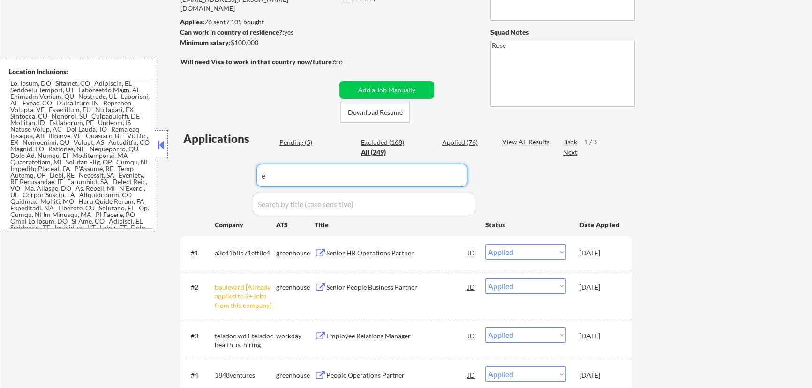
select select ""excluded__bad_match_""
select select ""excluded__location_""
select select ""excluded__expired_""
select select ""excluded__location_""
select select ""excluded__expired_""
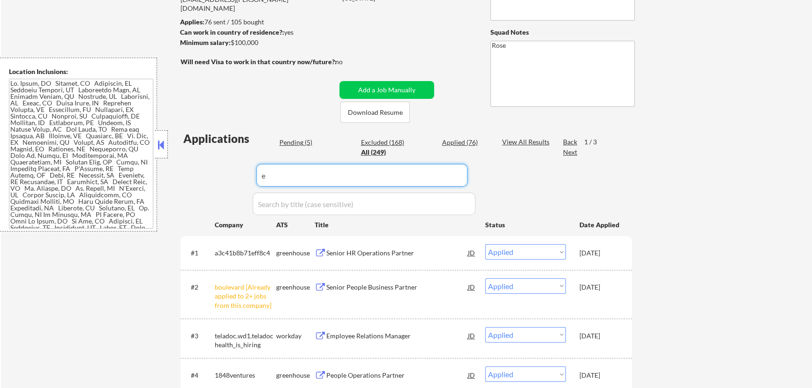
select select ""excluded__location_""
select select ""excluded__salary_""
select select ""excluded__expired_""
select select ""excluded""
select select ""excluded__salary_""
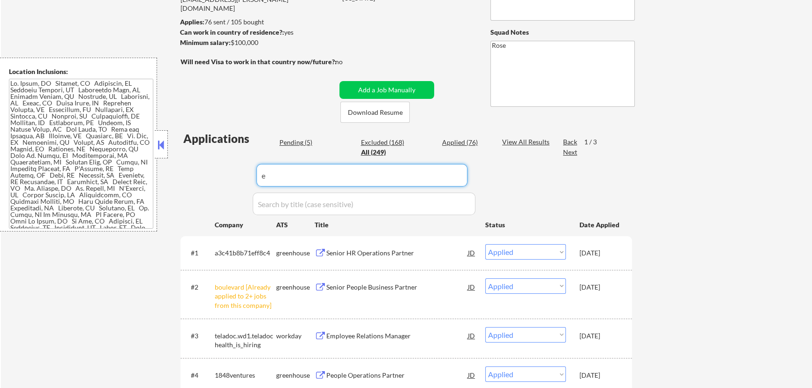
select select ""excluded__expired_""
select select ""excluded__location_""
select select ""excluded__expired_""
select select ""excluded__location_""
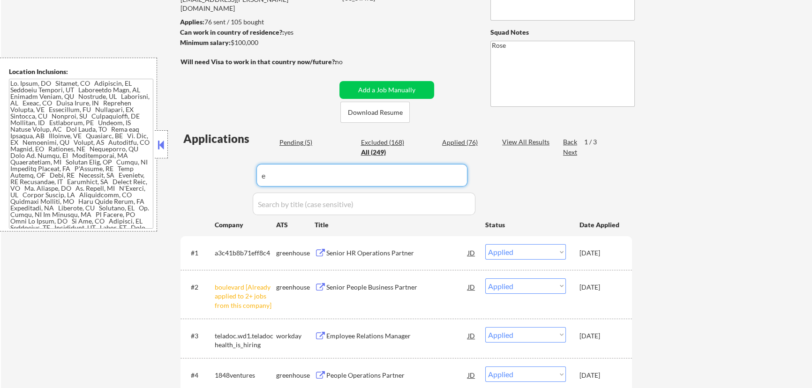
select select ""excluded__expired_""
select select ""excluded__salary_""
select select ""excluded""
select select ""excluded__expired_""
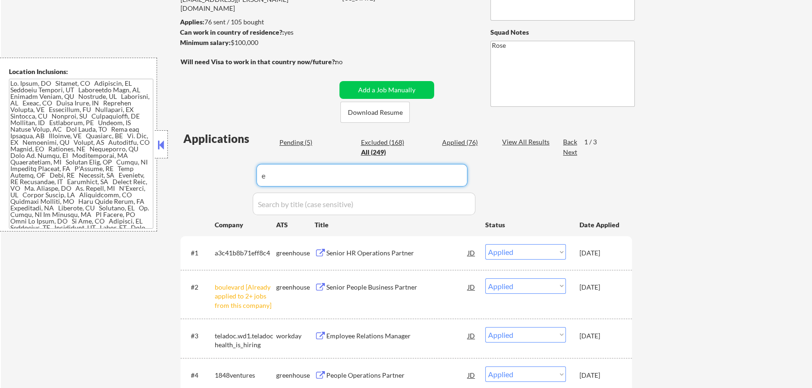
select select ""excluded__expired_""
select select ""excluded""
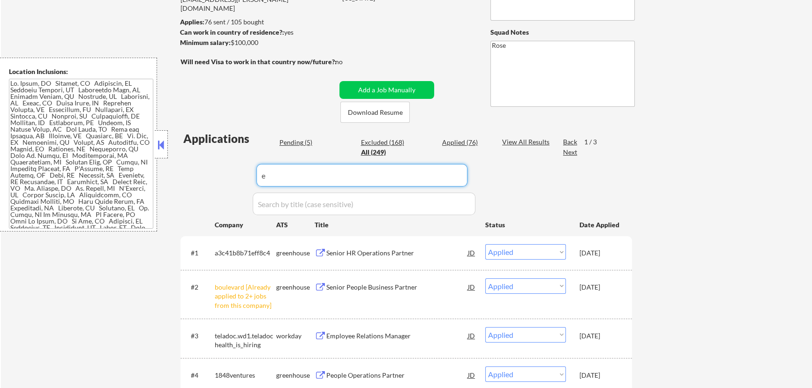
select select ""excluded__location_""
select select ""excluded""
select select ""excluded__expired_""
select select ""excluded__location_""
select select ""excluded__bad_match_""
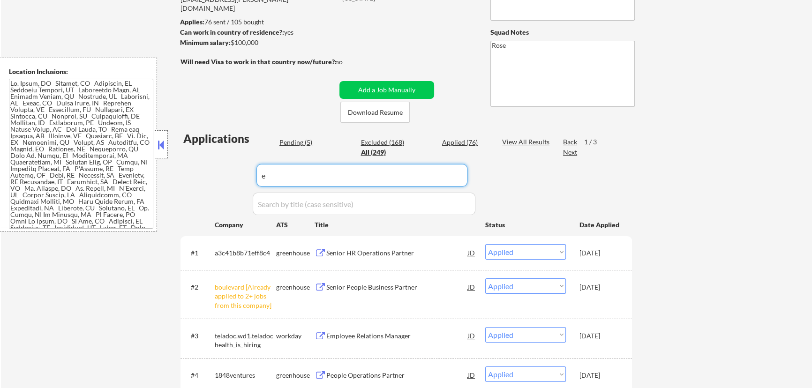
select select ""excluded__location_""
select select ""excluded__expired_""
select select ""excluded__bad_match_""
select select ""excluded__expired_""
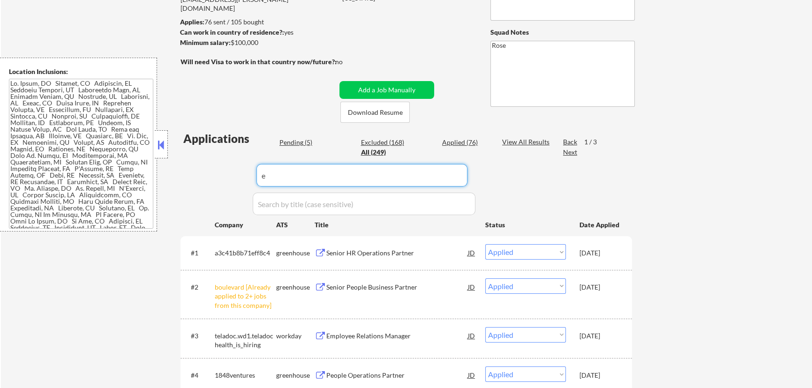
select select ""excluded__bad_match_""
type input "equi"
select select ""excluded__bad_match_""
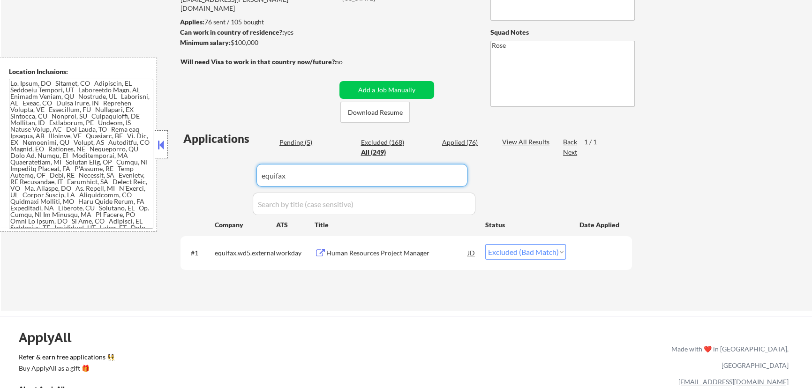
type input "equifax"
click at [377, 249] on div "Human Resources Project Manager" at bounding box center [397, 253] width 142 height 9
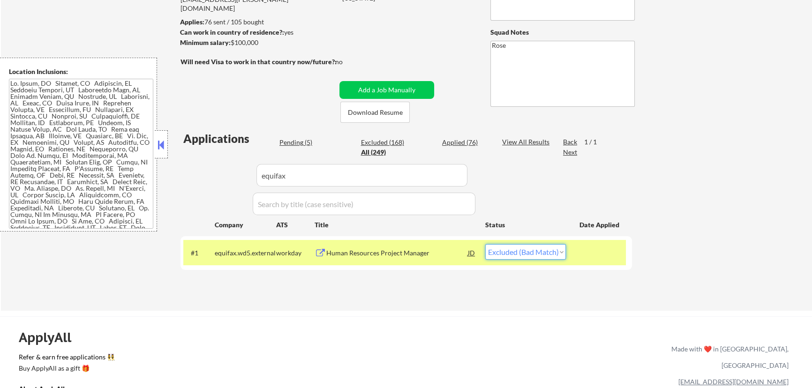
click at [556, 250] on select "Choose an option... Pending Applied Excluded (Questions) Excluded (Expired) Exc…" at bounding box center [525, 251] width 81 height 15
select select ""applied""
click at [485, 244] on select "Choose an option... Pending Applied Excluded (Questions) Excluded (Expired) Exc…" at bounding box center [525, 251] width 81 height 15
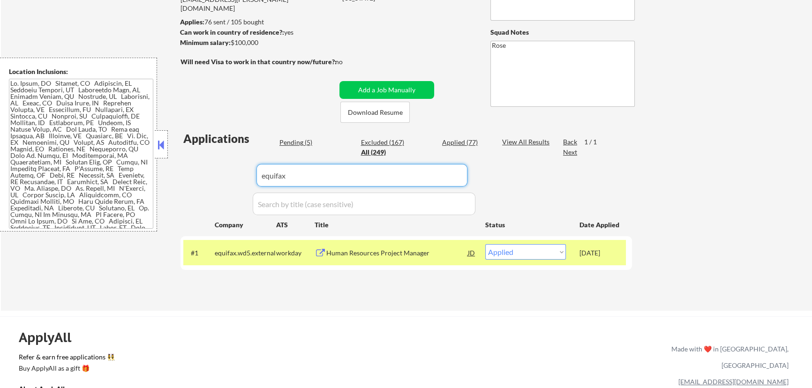
drag, startPoint x: 321, startPoint y: 175, endPoint x: 193, endPoint y: 175, distance: 128.5
click at [194, 175] on div "Applications Pending (5) Excluded (167) Applied (77) All (249) View All Results…" at bounding box center [407, 212] width 452 height 162
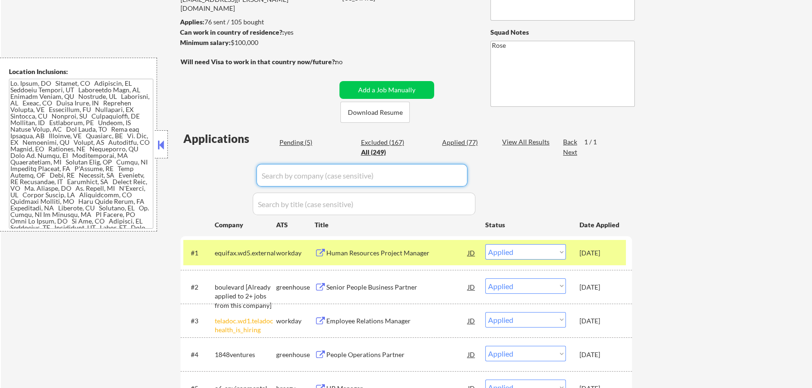
select select ""applied""
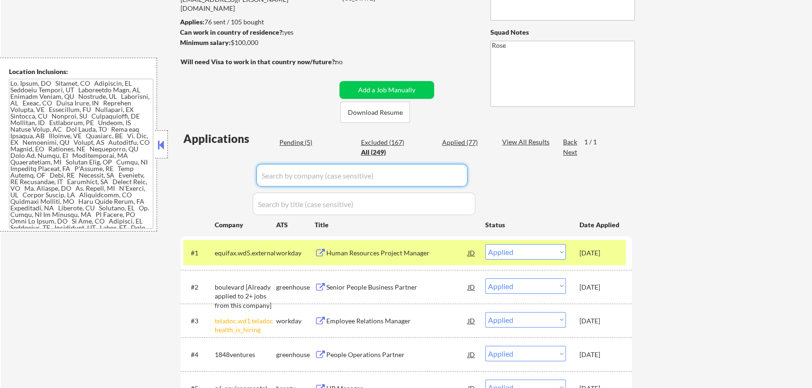
select select ""applied""
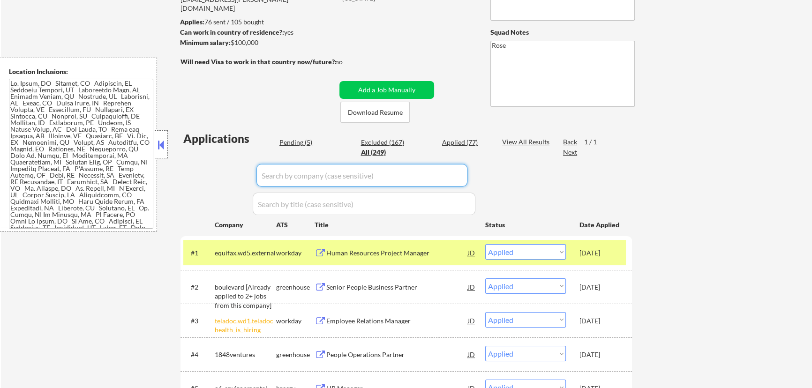
select select ""applied""
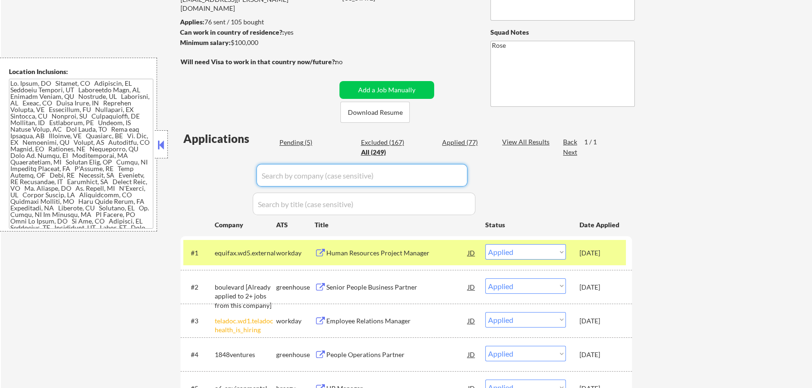
select select ""applied""
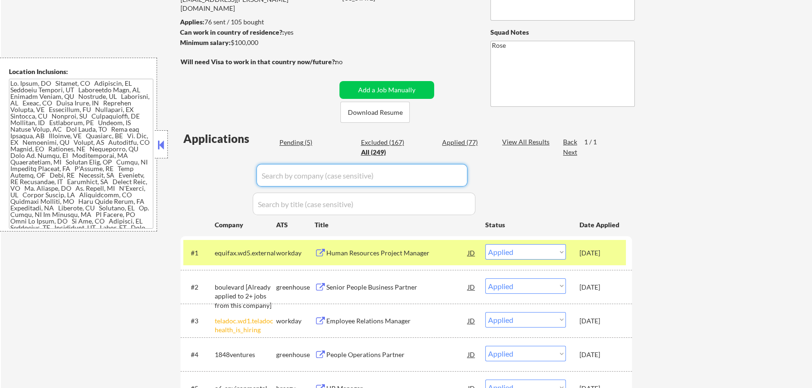
select select ""applied""
select select ""excluded__bad_match_""
select select ""excluded__location_""
select select ""excluded__bad_match_""
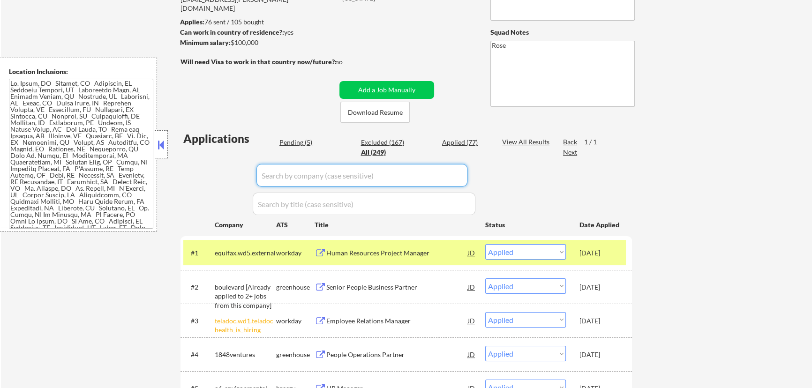
select select ""excluded__location_""
select select ""excluded__bad_match_""
select select ""excluded__location_""
select select ""excluded__expired_""
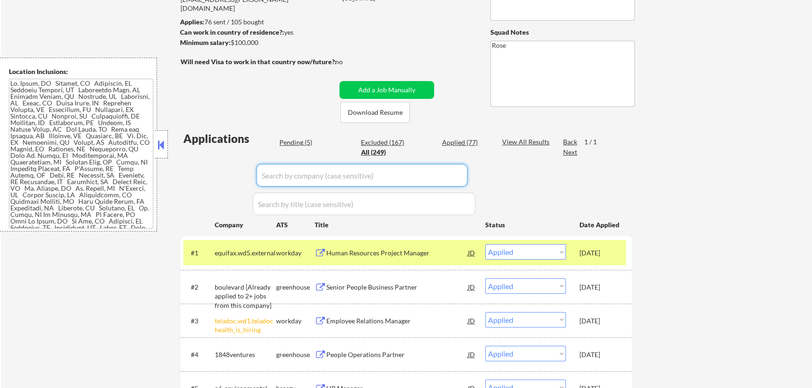
select select ""excluded__location_""
select select ""excluded__expired_""
select select ""excluded__location_""
select select ""excluded__salary_""
select select ""excluded__expired_""
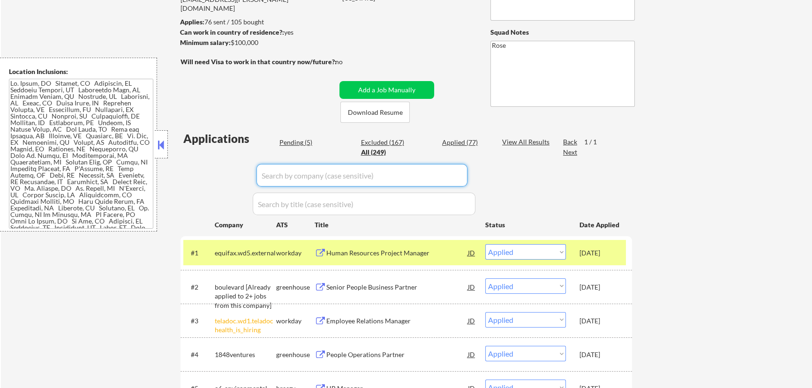
select select ""excluded""
select select ""excluded__salary_""
select select ""excluded__expired_""
select select ""excluded__location_""
select select ""excluded__expired_""
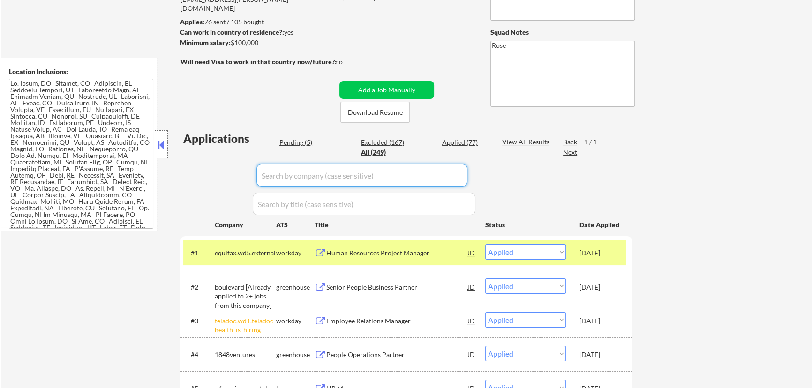
select select ""excluded__location_""
select select ""excluded__salary_""
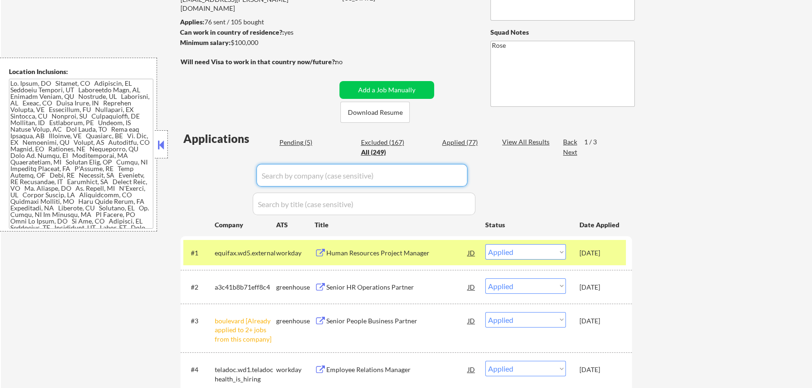
click at [300, 144] on div "Pending (5)" at bounding box center [303, 142] width 47 height 9
select select ""pending""
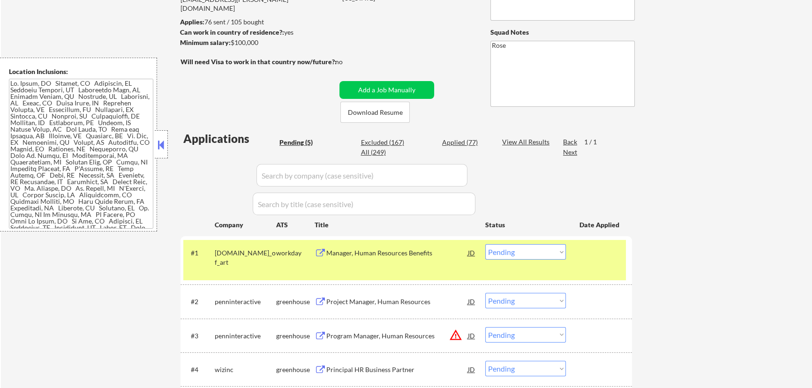
click at [162, 145] on button at bounding box center [161, 145] width 10 height 14
